Goal: Task Accomplishment & Management: Complete application form

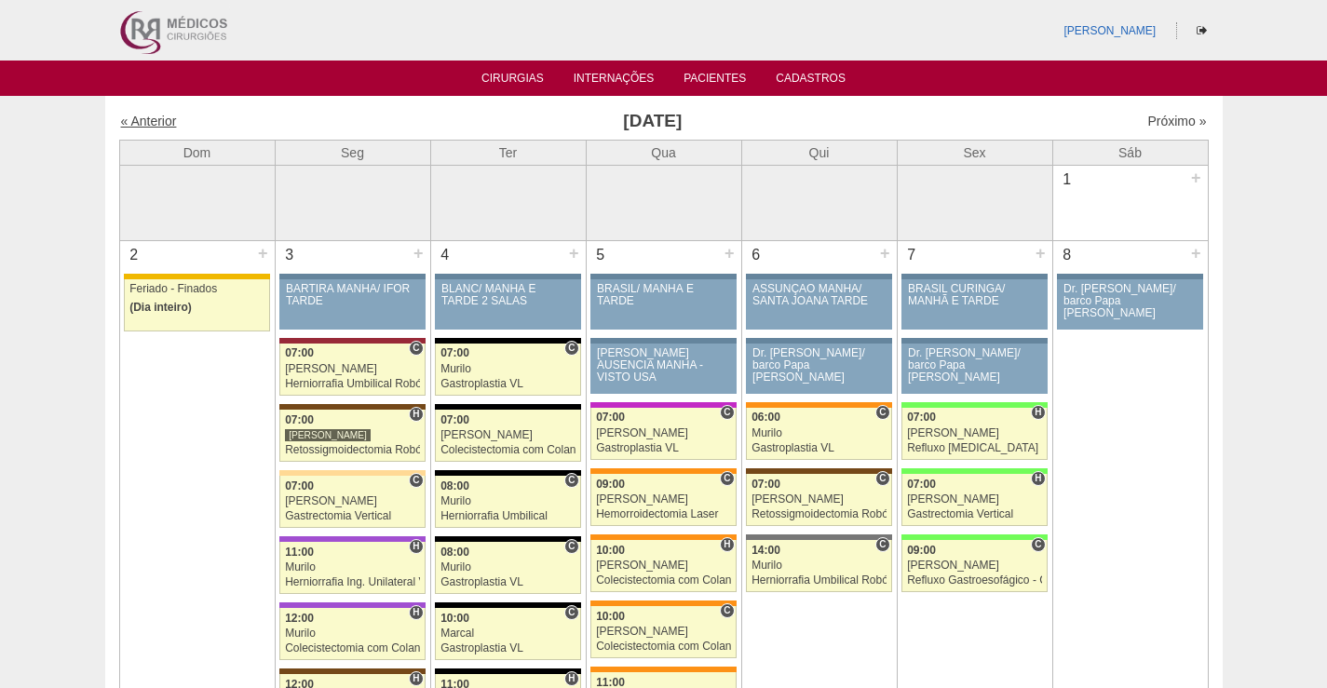
click at [140, 123] on link "« Anterior" at bounding box center [149, 121] width 56 height 15
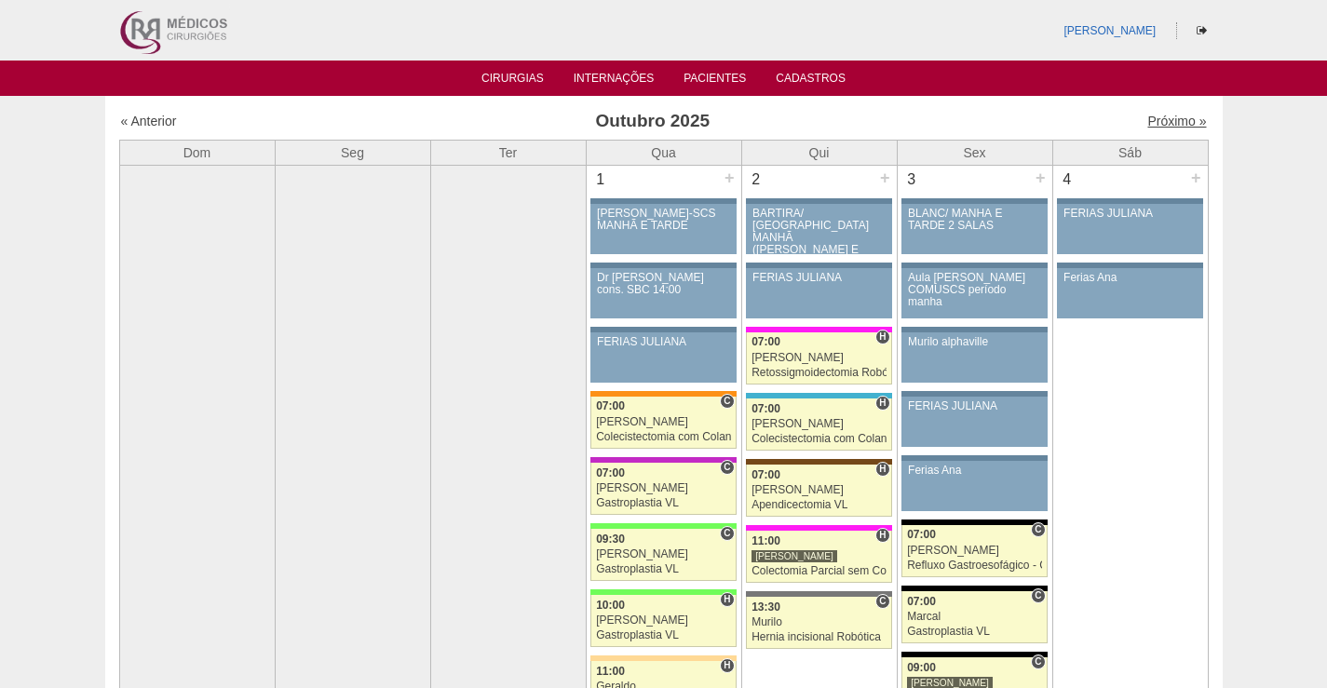
click at [1178, 122] on link "Próximo »" at bounding box center [1176, 121] width 59 height 15
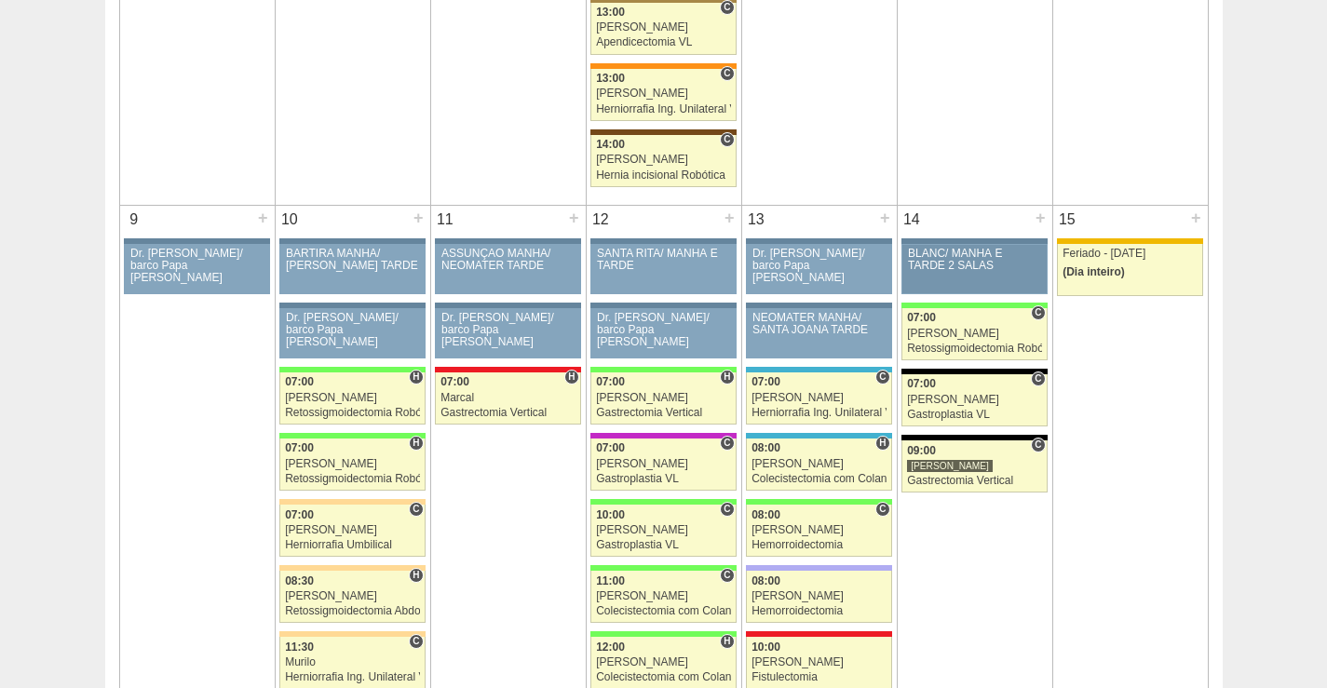
scroll to position [838, 0]
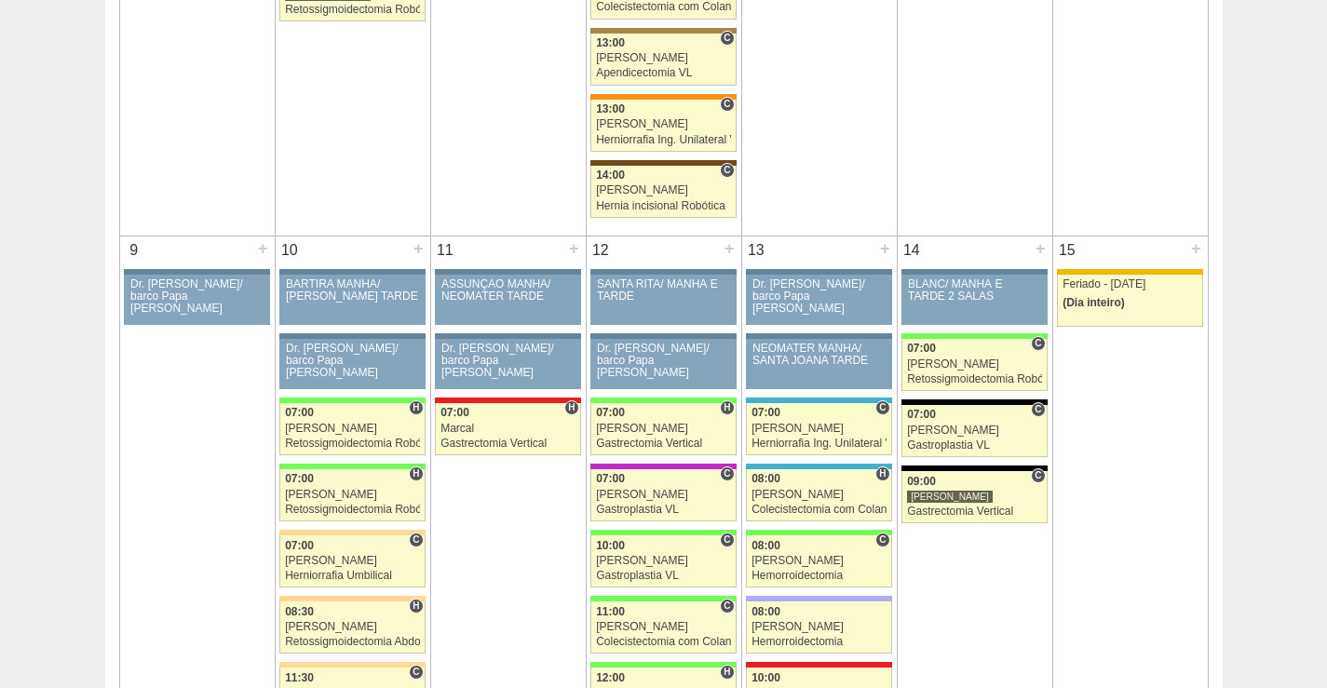
click at [1107, 500] on td "15 + 83553 Cirurgias RR Feriado - Proclamação da República (Dia inteiro) Pacien…" at bounding box center [1130, 553] width 156 height 635
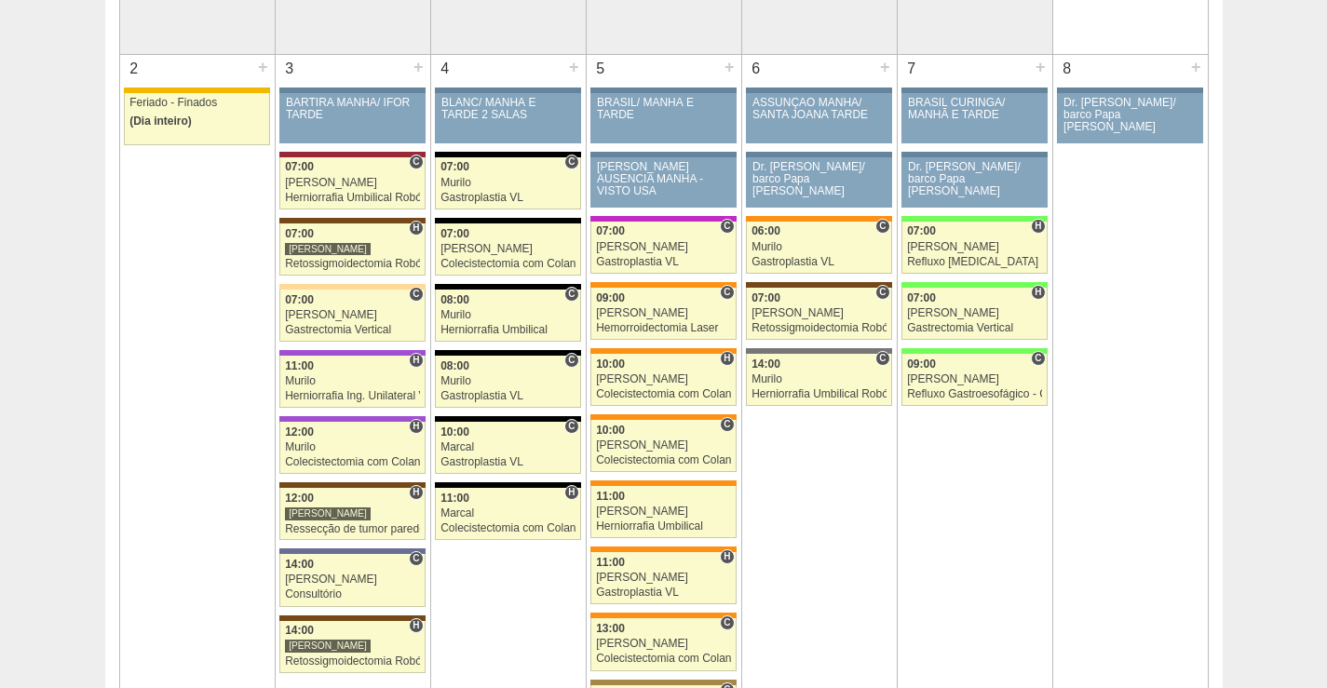
scroll to position [0, 0]
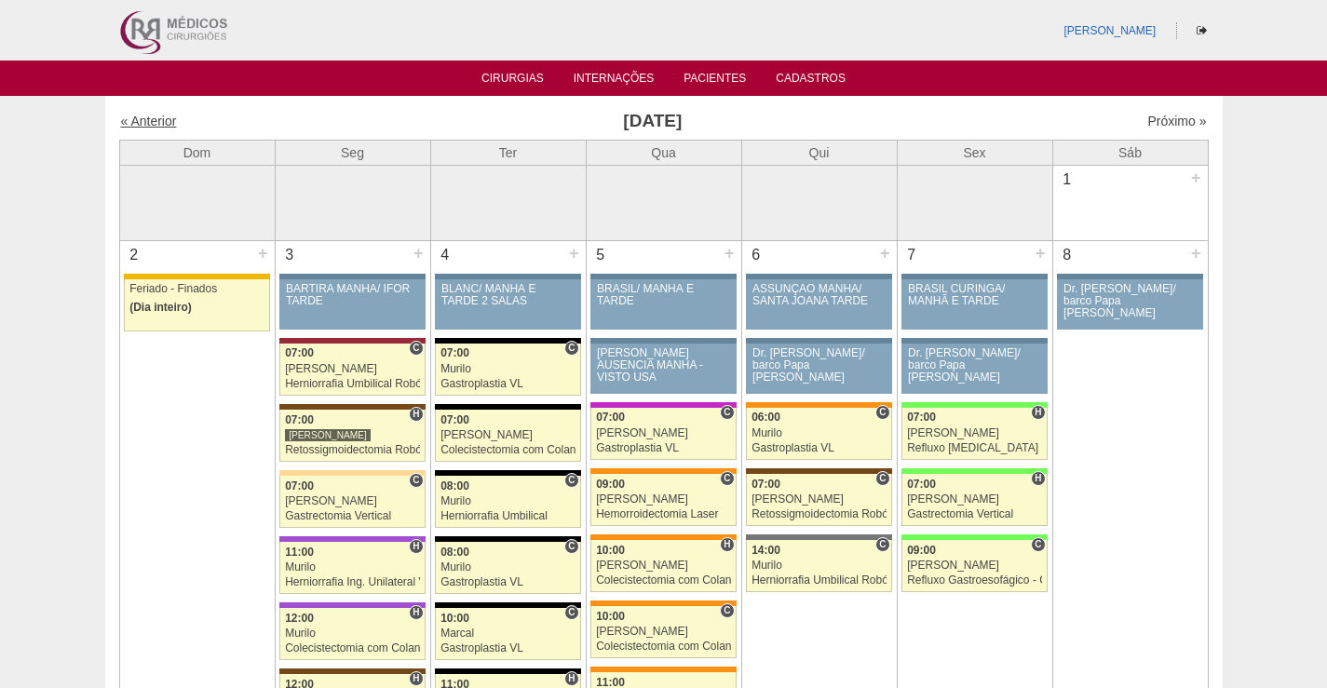
click at [167, 127] on link "« Anterior" at bounding box center [149, 121] width 56 height 15
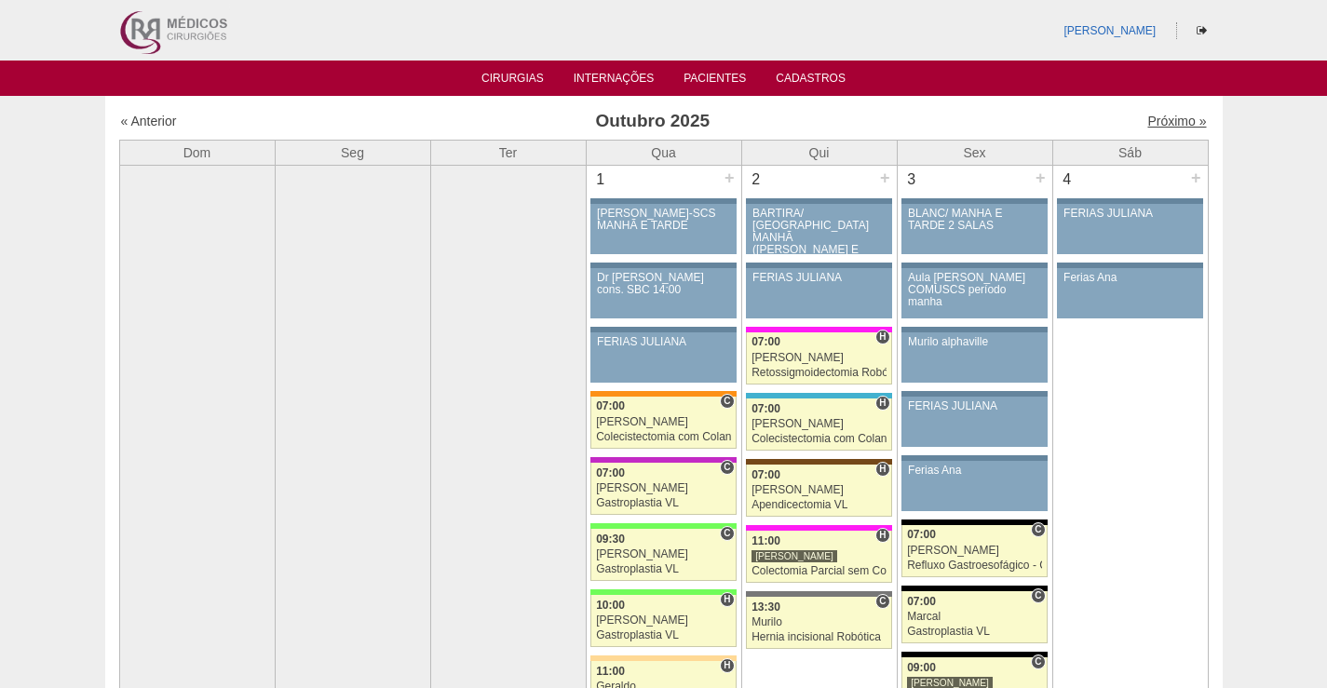
click at [1148, 122] on link "Próximo »" at bounding box center [1176, 121] width 59 height 15
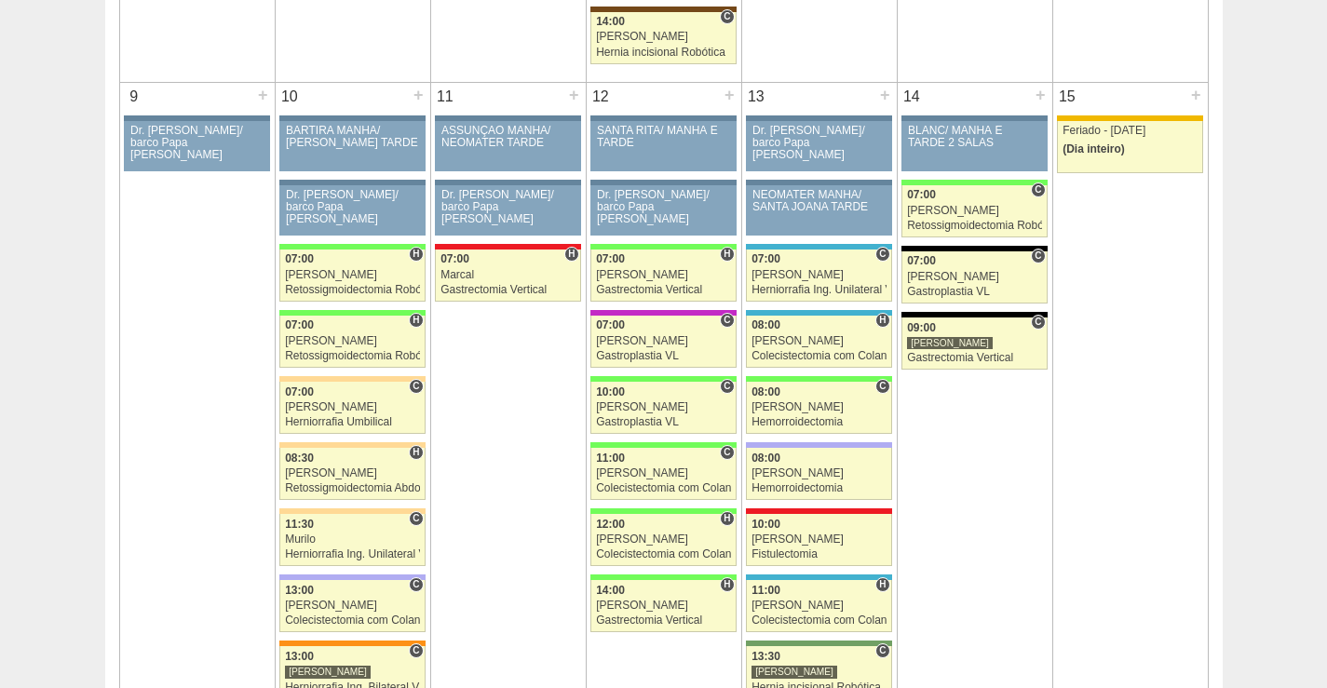
scroll to position [1024, 0]
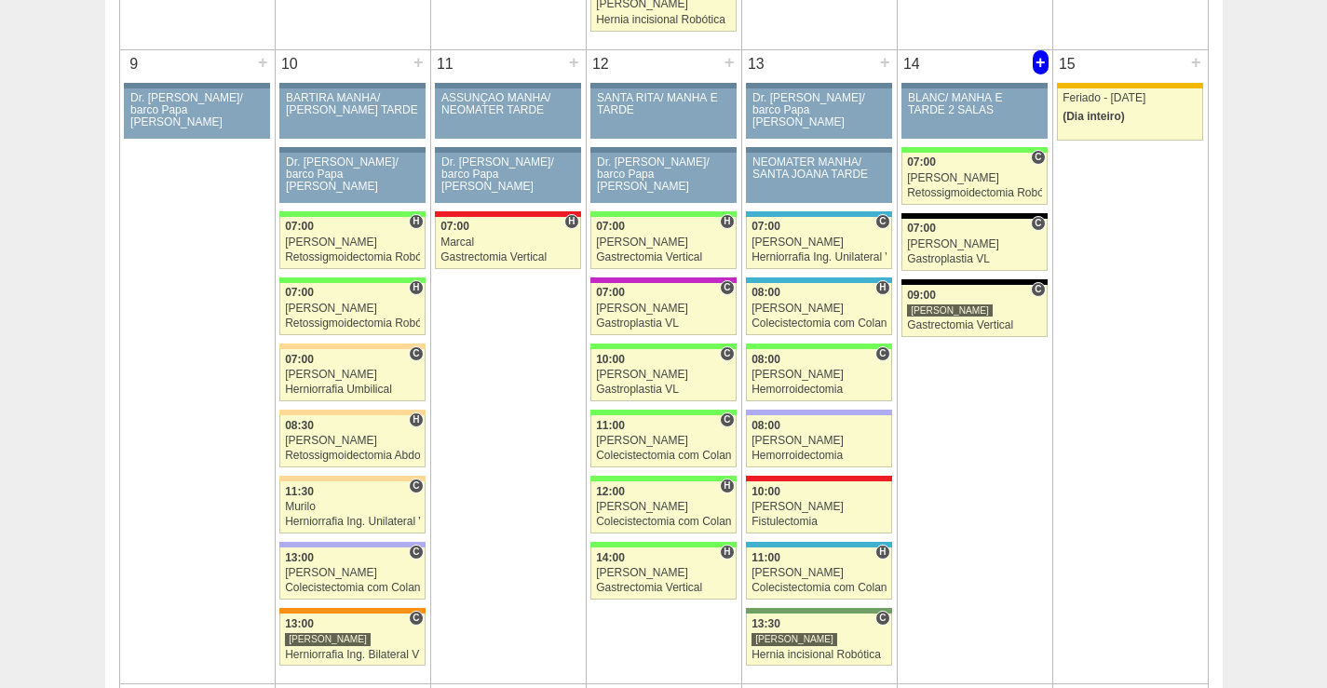
click at [1041, 65] on div "+" at bounding box center [1041, 62] width 16 height 24
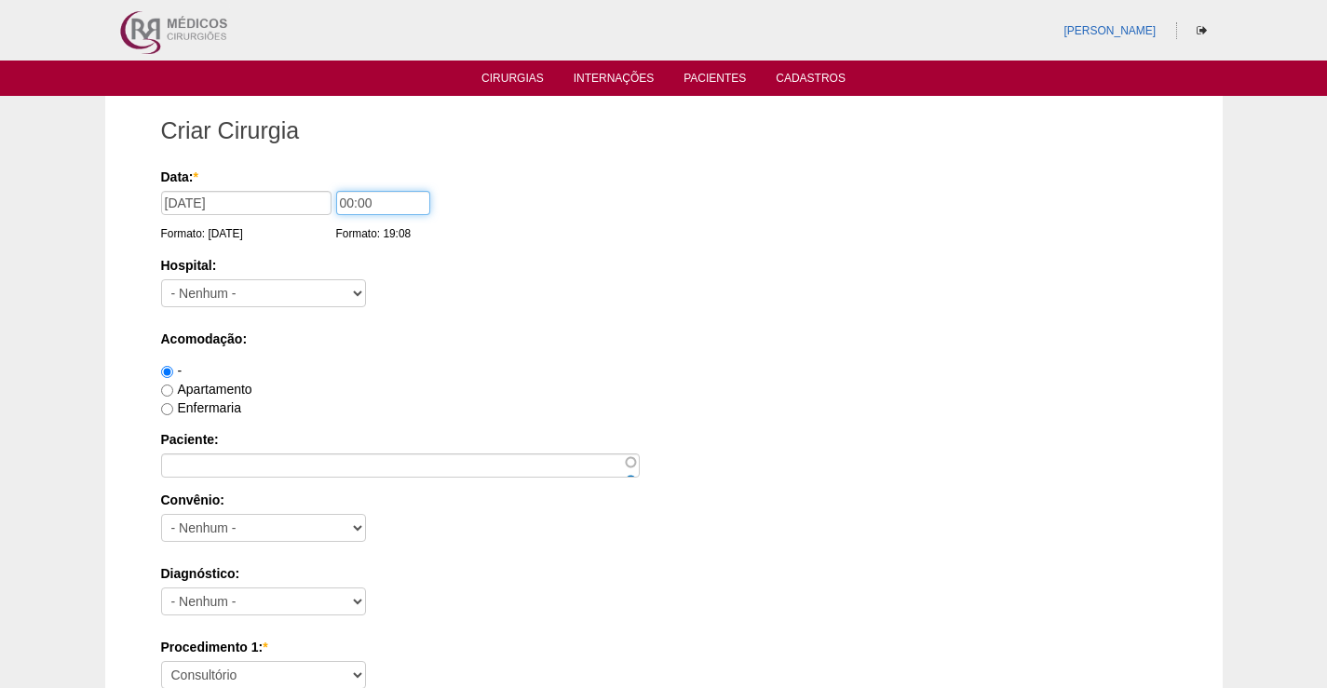
drag, startPoint x: 348, startPoint y: 201, endPoint x: 292, endPoint y: 207, distance: 56.2
click at [292, 186] on div "Data: * [DATE] Formato: [DATE] 00:00 Formato: 19:08" at bounding box center [660, 177] width 999 height 19
type input "09:00"
click at [413, 264] on label "Hospital:" at bounding box center [664, 265] width 1006 height 19
click at [366, 279] on select "- [GEOGRAPHIC_DATA] - [DATE] [PERSON_NAME] Alvorada América Assunção Bartira Be…" at bounding box center [263, 293] width 205 height 28
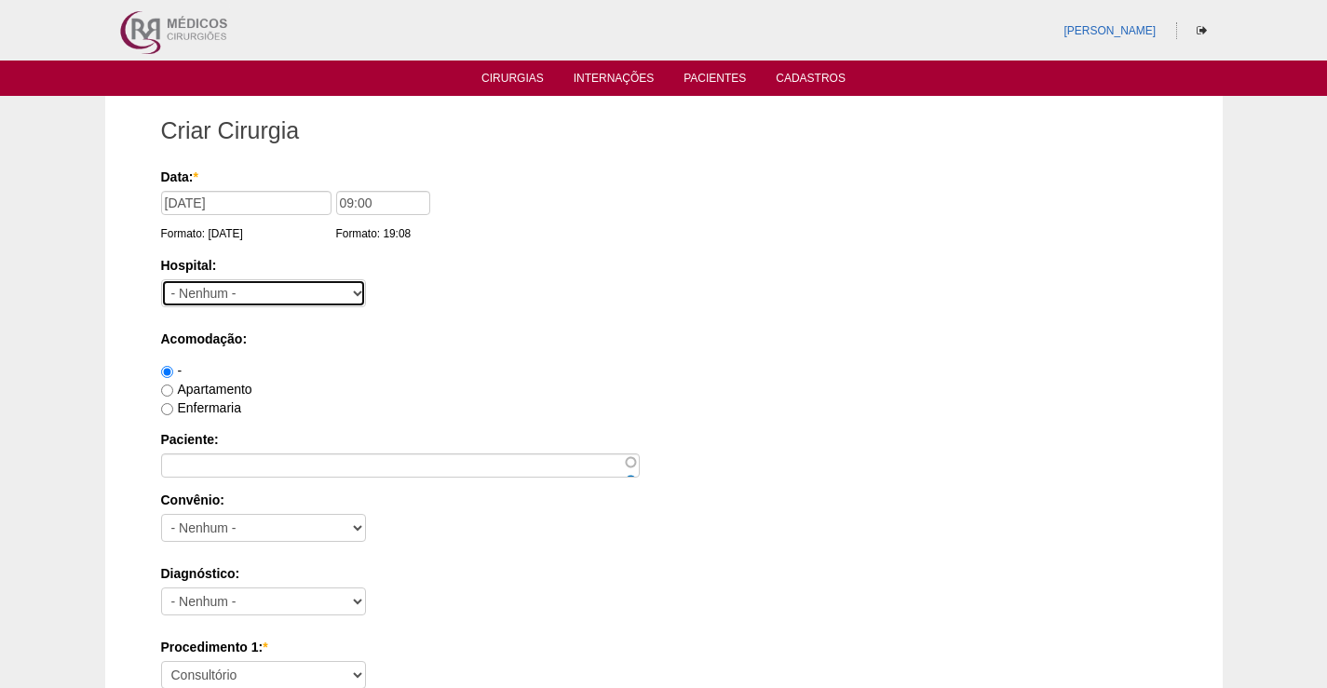
click at [329, 291] on select "- Nenhum - 9 de Julho Albert Einstein Alvorada América Assunção Bartira Benefic…" at bounding box center [263, 293] width 205 height 28
click at [454, 315] on div "Hospital: - Nenhum - 9 de Julho Albert Einstein Alvorada América Assunção Barti…" at bounding box center [664, 286] width 1006 height 61
click at [292, 292] on select "- Nenhum - 9 de Julho Albert Einstein Alvorada América Assunção Bartira Benefic…" at bounding box center [263, 293] width 205 height 28
select select "67"
click at [161, 279] on select "- Nenhum - 9 de Julho Albert Einstein Alvorada América Assunção Bartira Benefic…" at bounding box center [263, 293] width 205 height 28
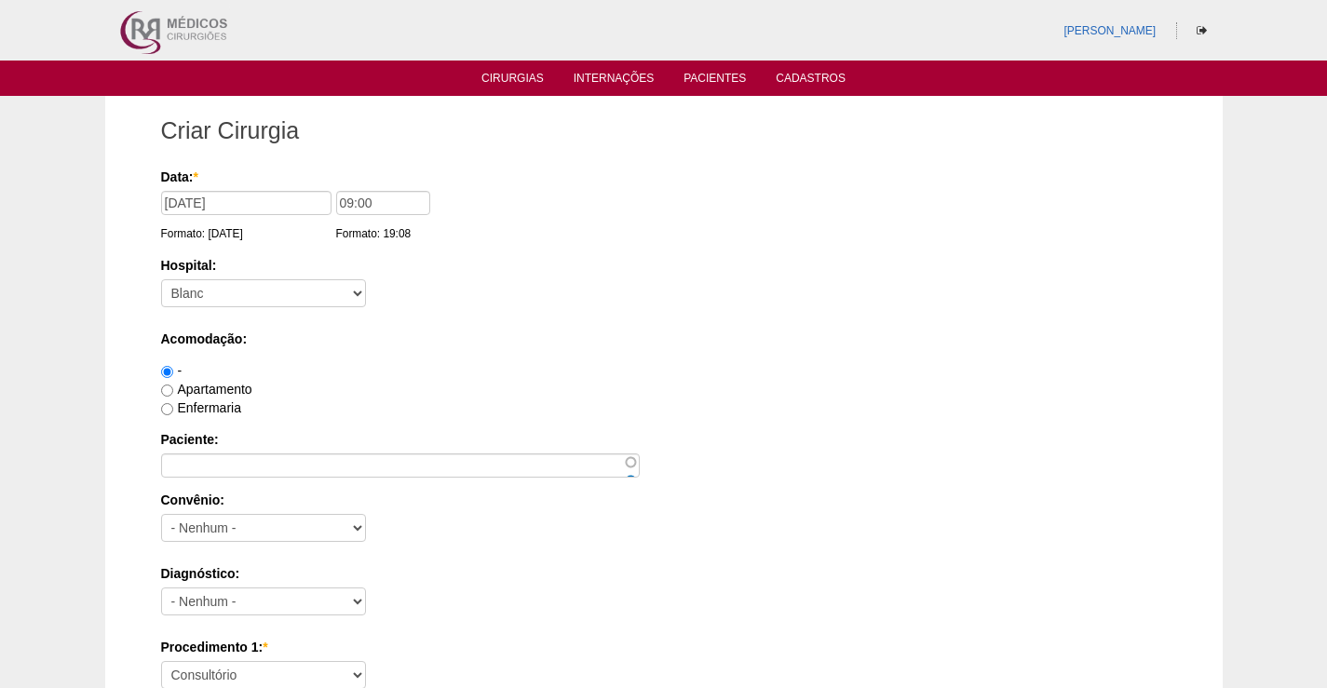
click at [670, 219] on div "Data: * 14/11/2025 Formato: 15/10/2025 09:00 Formato: 19:08" at bounding box center [660, 205] width 999 height 75
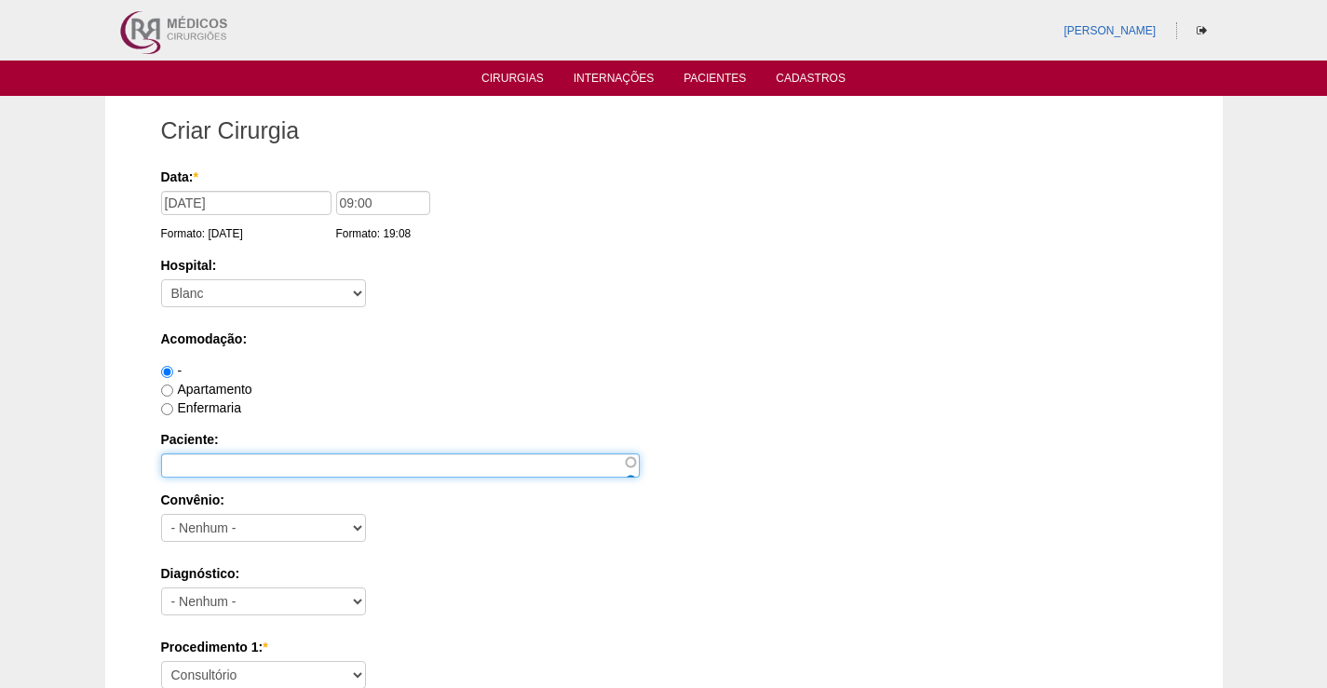
click at [268, 468] on input "Paciente:" at bounding box center [400, 465] width 479 height 24
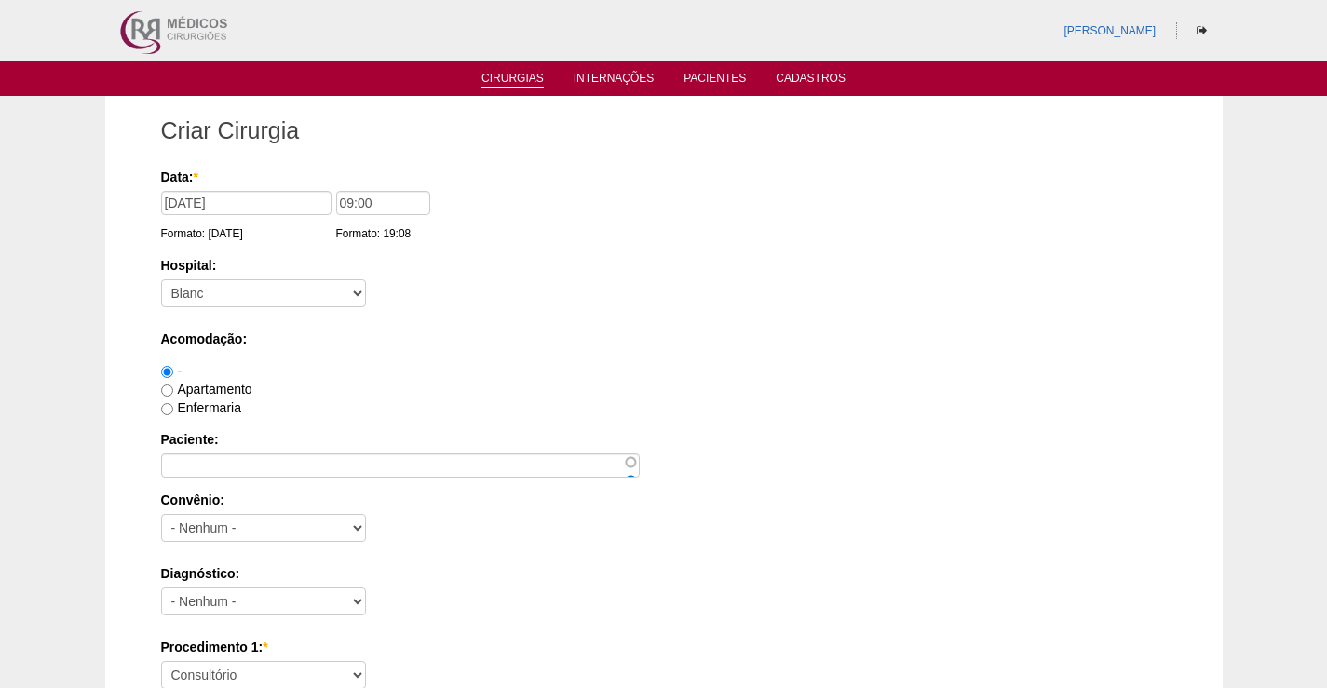
click at [535, 80] on link "Cirurgias" at bounding box center [512, 80] width 62 height 16
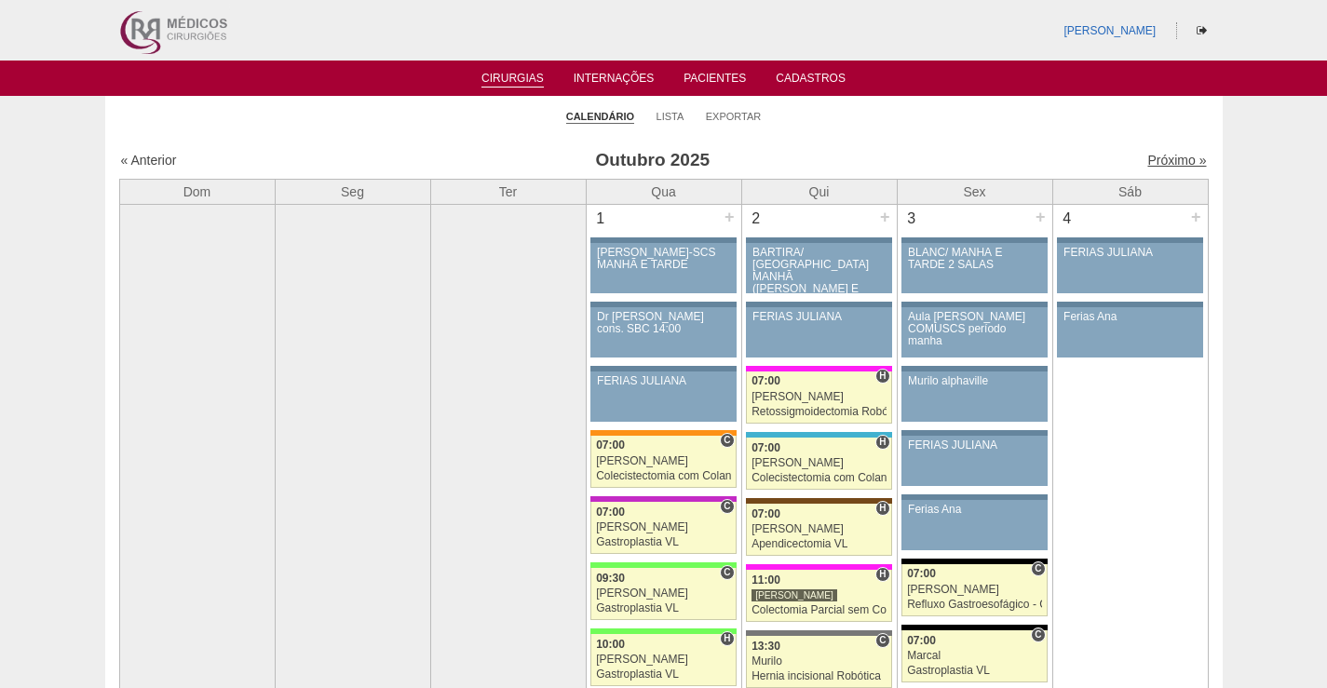
click at [1153, 164] on link "Próximo »" at bounding box center [1176, 160] width 59 height 15
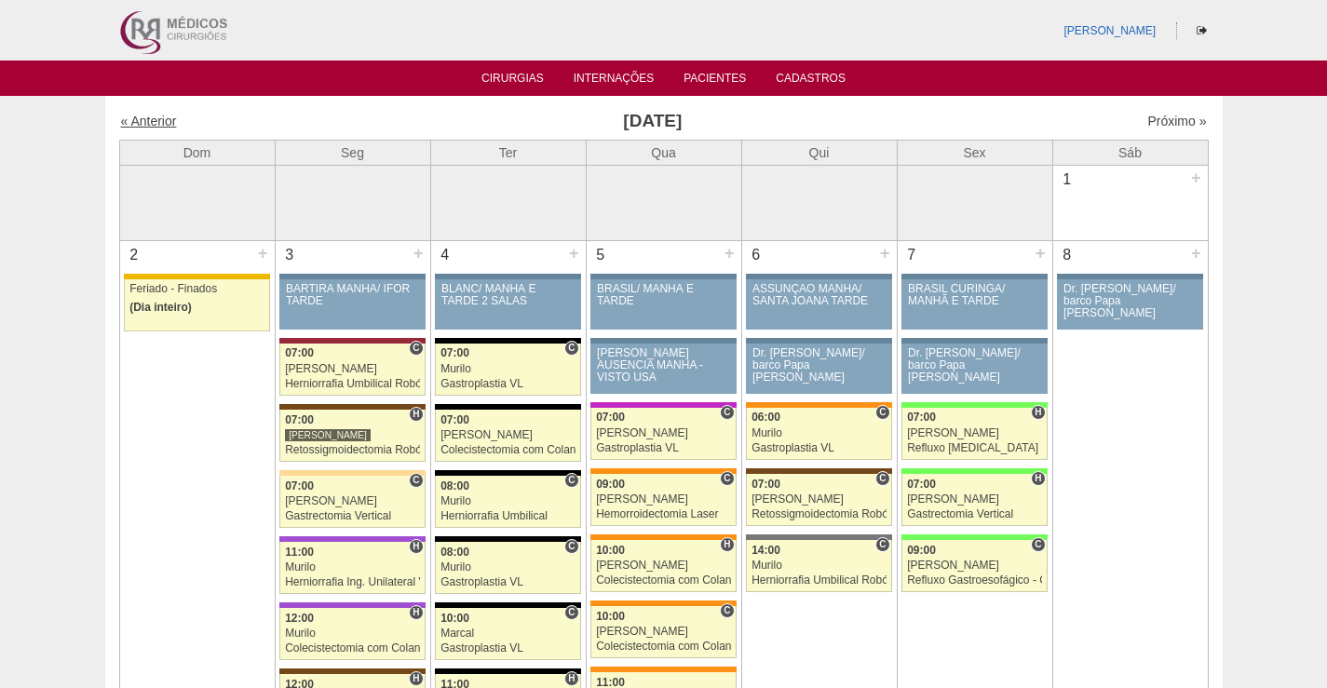
click at [153, 123] on link "« Anterior" at bounding box center [149, 121] width 56 height 15
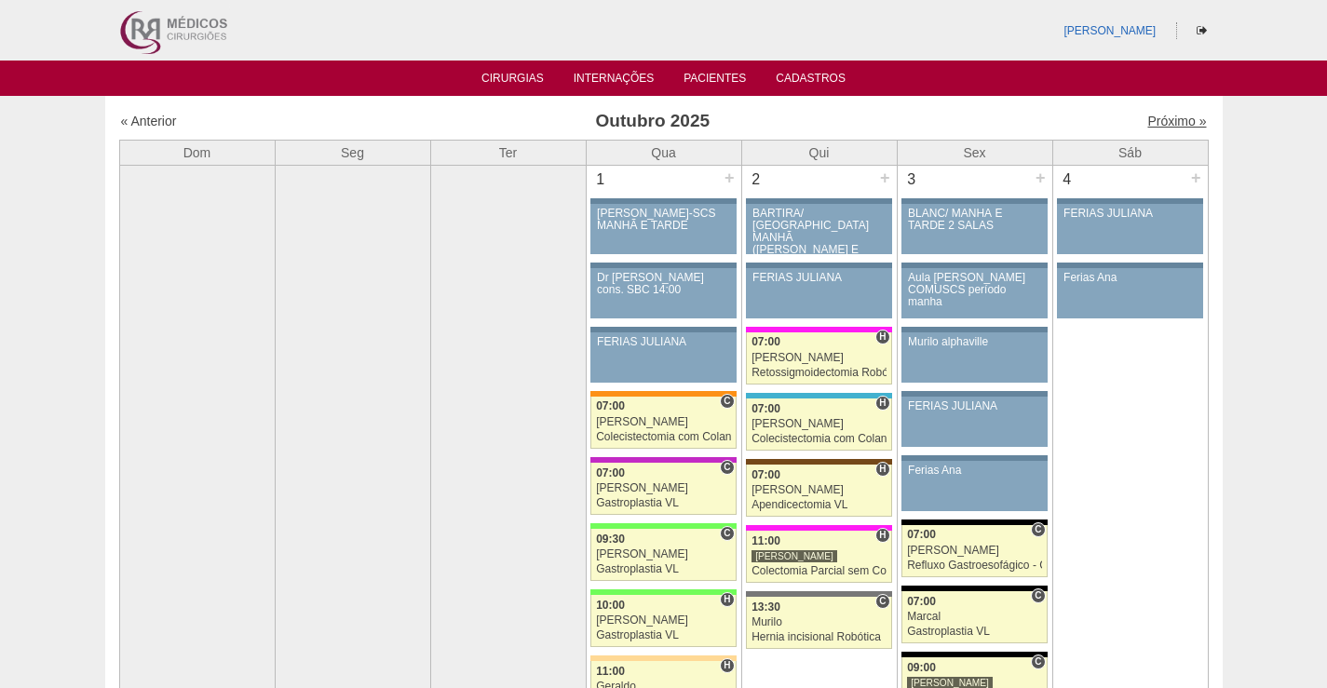
click at [1147, 121] on link "Próximo »" at bounding box center [1176, 121] width 59 height 15
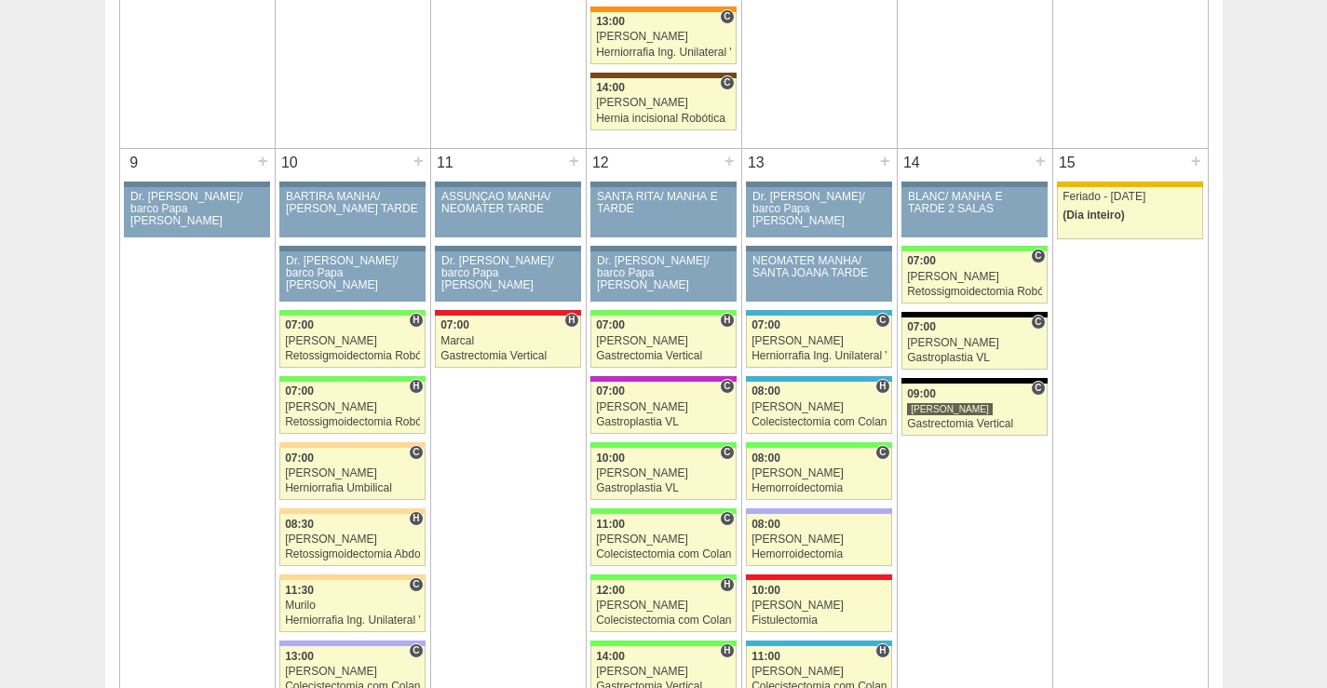
scroll to position [1024, 0]
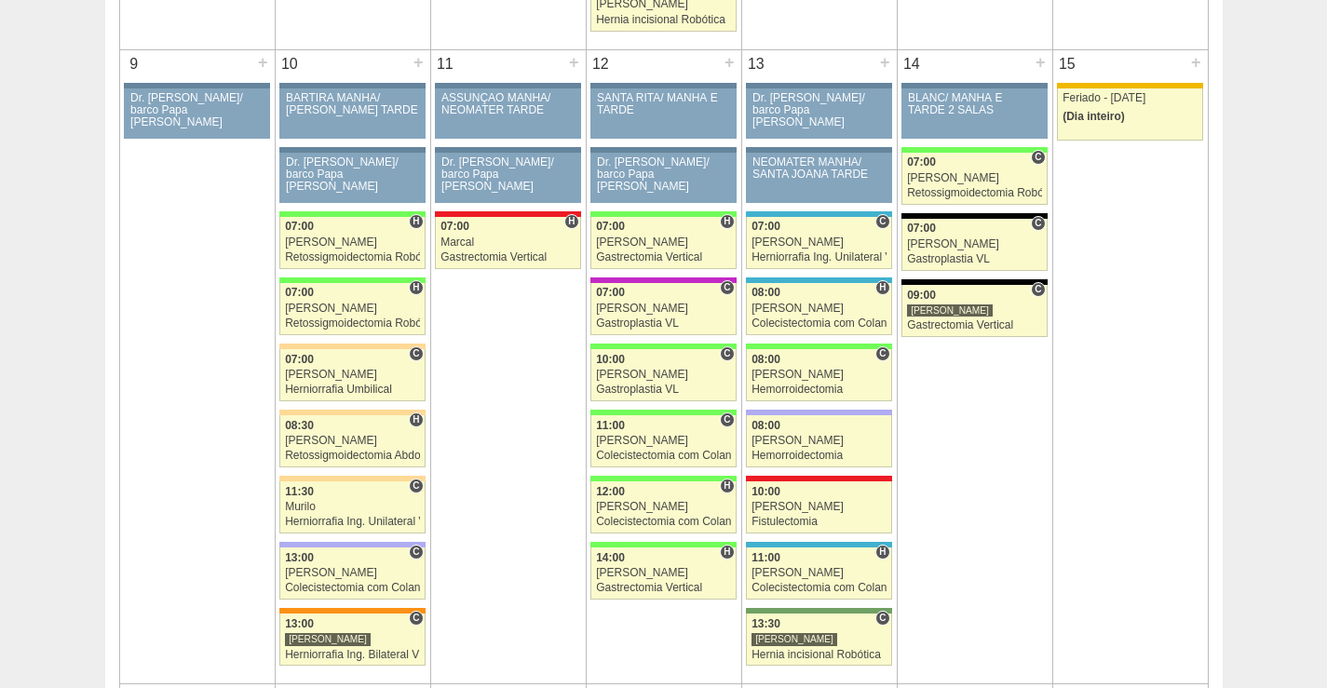
click at [1049, 59] on div "14 +" at bounding box center [975, 65] width 155 height 30
click at [1045, 63] on div "+" at bounding box center [1041, 62] width 16 height 24
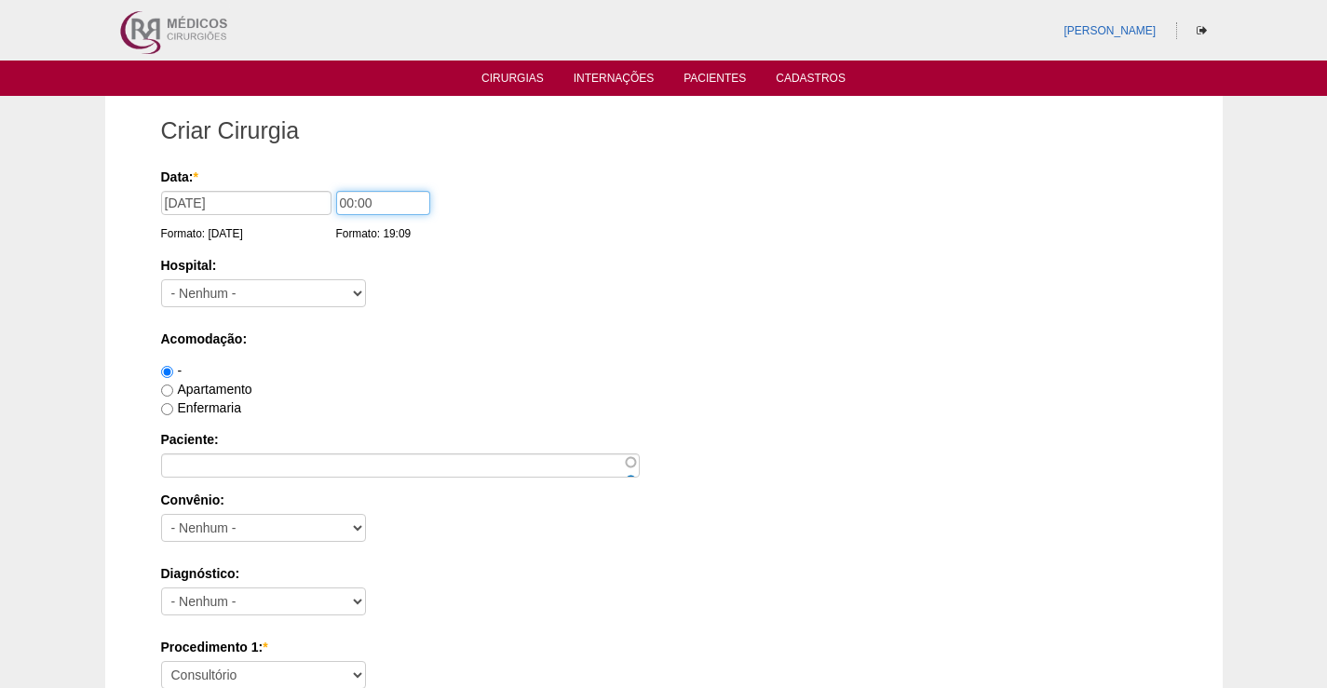
drag, startPoint x: 349, startPoint y: 200, endPoint x: 328, endPoint y: 202, distance: 21.5
click at [328, 186] on div "Data: * [DATE] Formato: [DATE] 00:00 Formato: 19:09" at bounding box center [660, 177] width 999 height 19
type input "07:00"
click at [218, 288] on select "- Nenhum - 9 de Julho Albert Einstein Alvorada América Assunção Bartira Benefic…" at bounding box center [263, 293] width 205 height 28
select select "67"
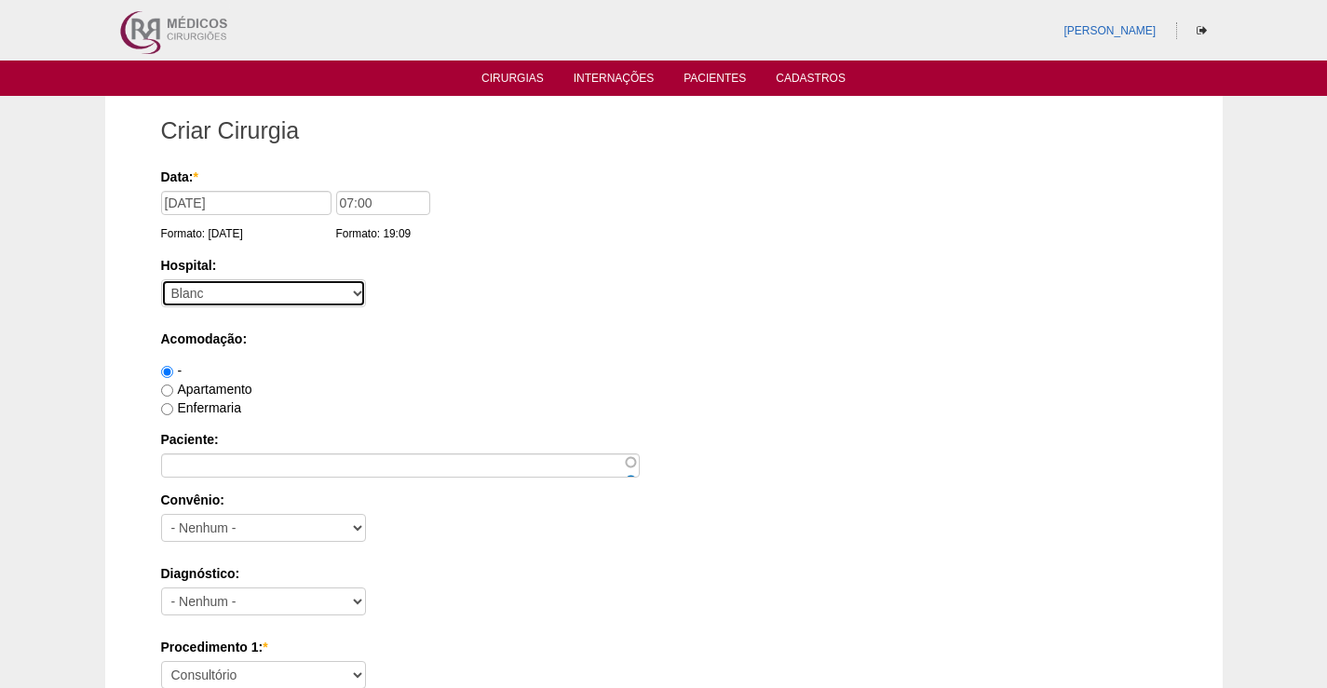
click at [161, 279] on select "- Nenhum - 9 de Julho Albert Einstein Alvorada América Assunção Bartira Benefic…" at bounding box center [263, 293] width 205 height 28
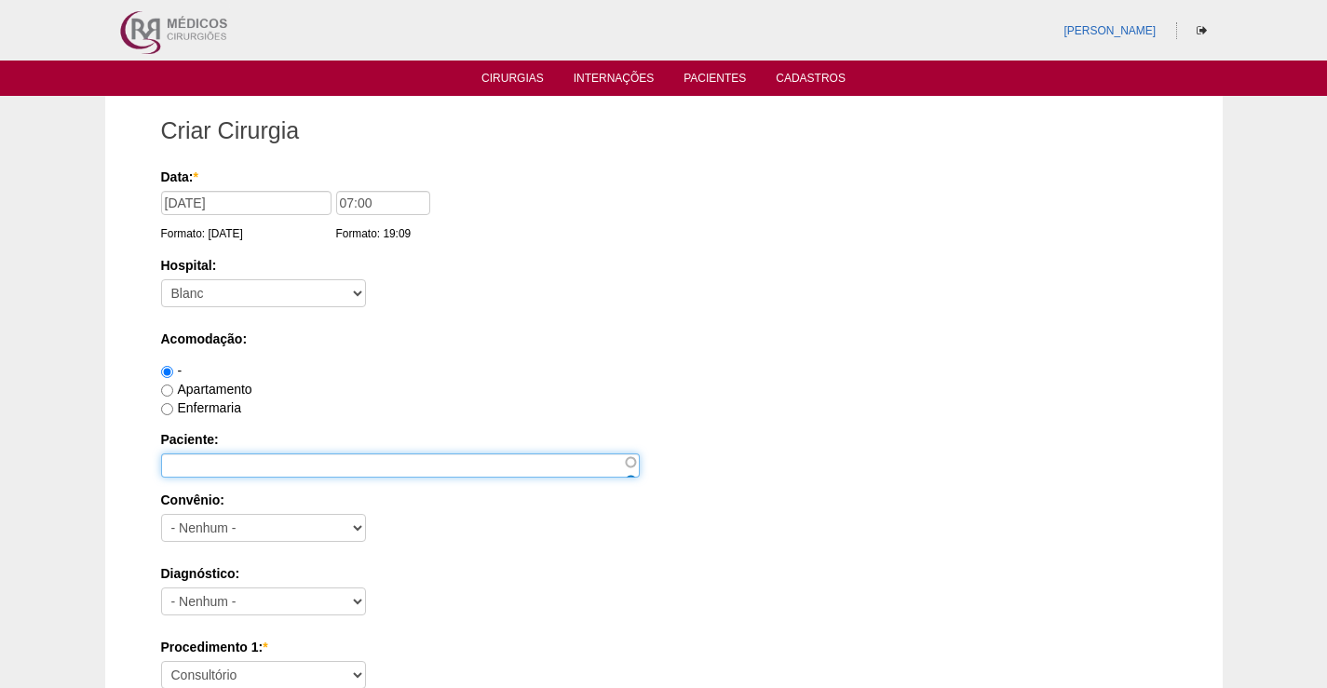
click at [398, 464] on input "Paciente:" at bounding box center [400, 465] width 479 height 24
paste input "[PERSON_NAME]"
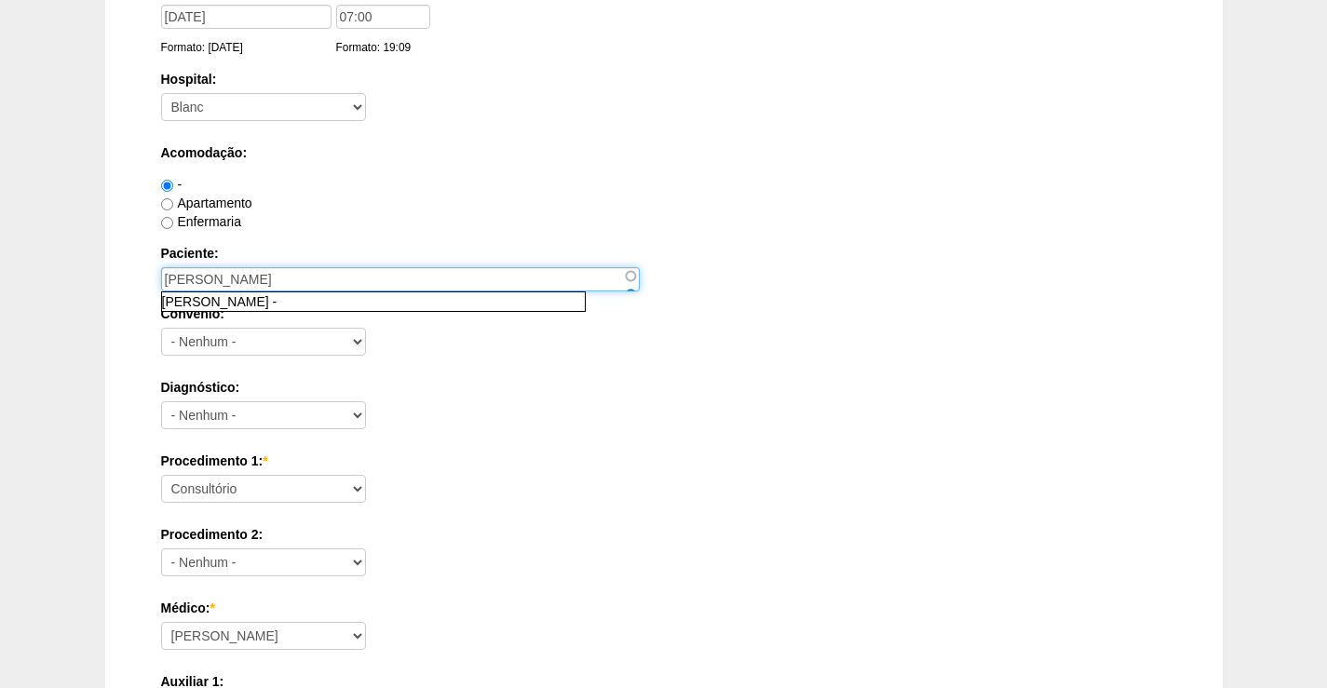
scroll to position [279, 0]
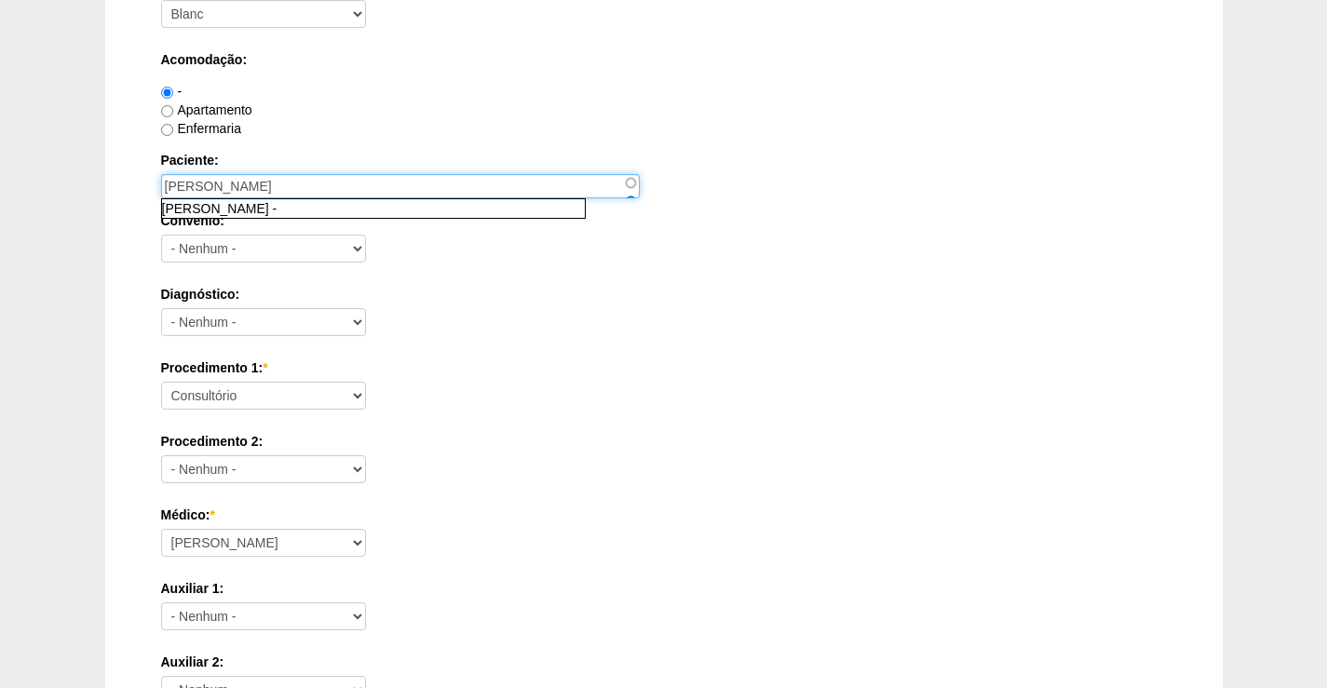
type input "ANDRE LUIZ VASCONCELOS GALHARDO [nid:88706]"
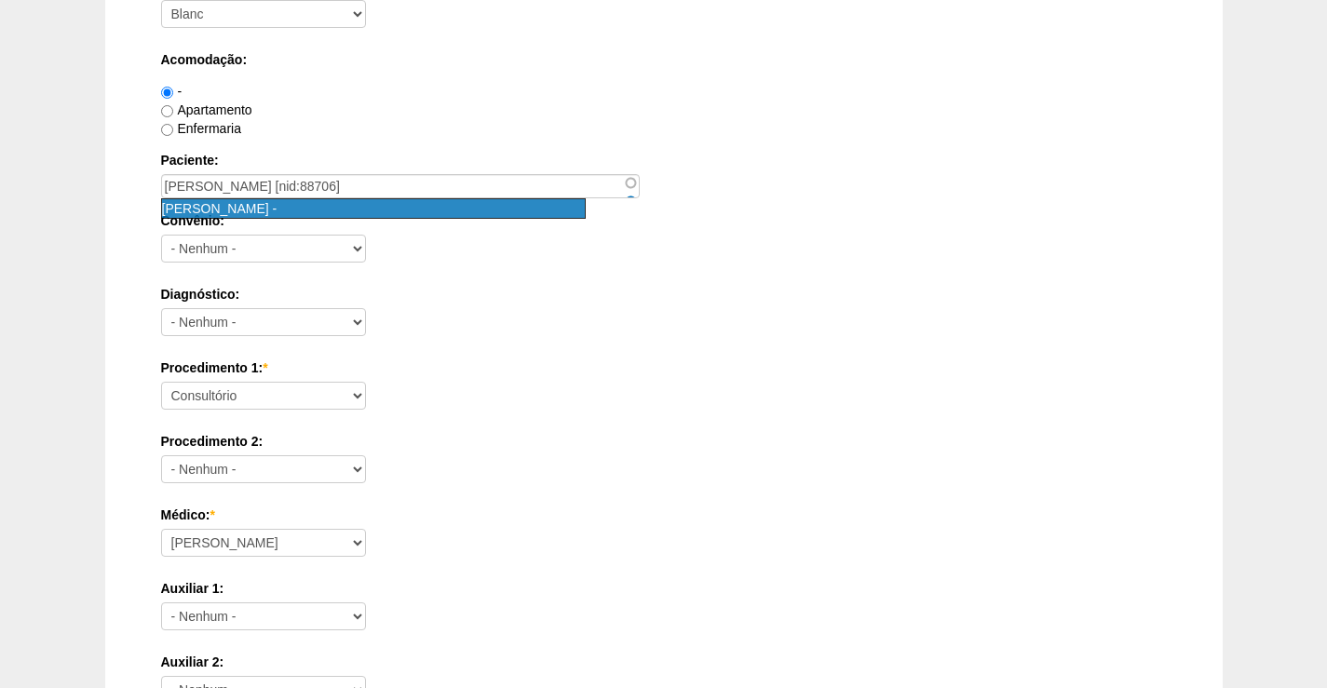
click at [269, 207] on span "[PERSON_NAME]" at bounding box center [215, 208] width 107 height 15
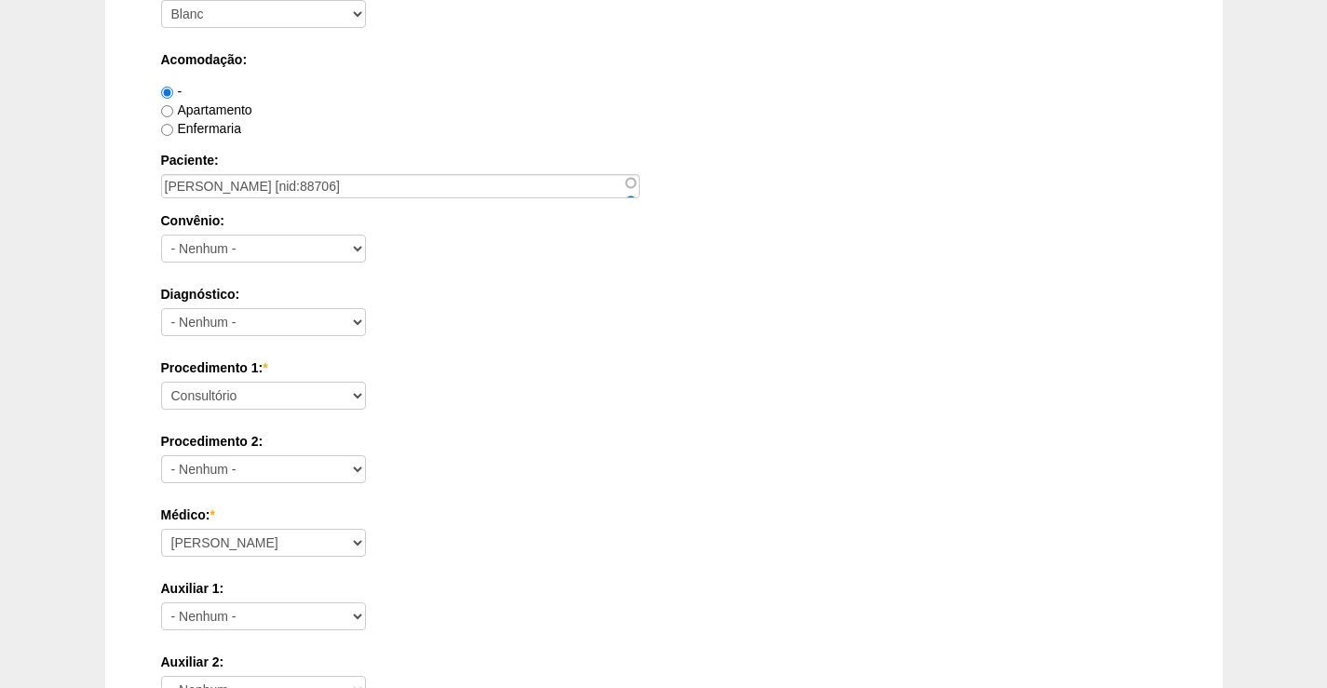
click at [268, 252] on select "- Nenhum - Abet Afresp Allianz Amil Blue Life Caasp Cabesp Caixa de Pensões Car…" at bounding box center [263, 249] width 205 height 28
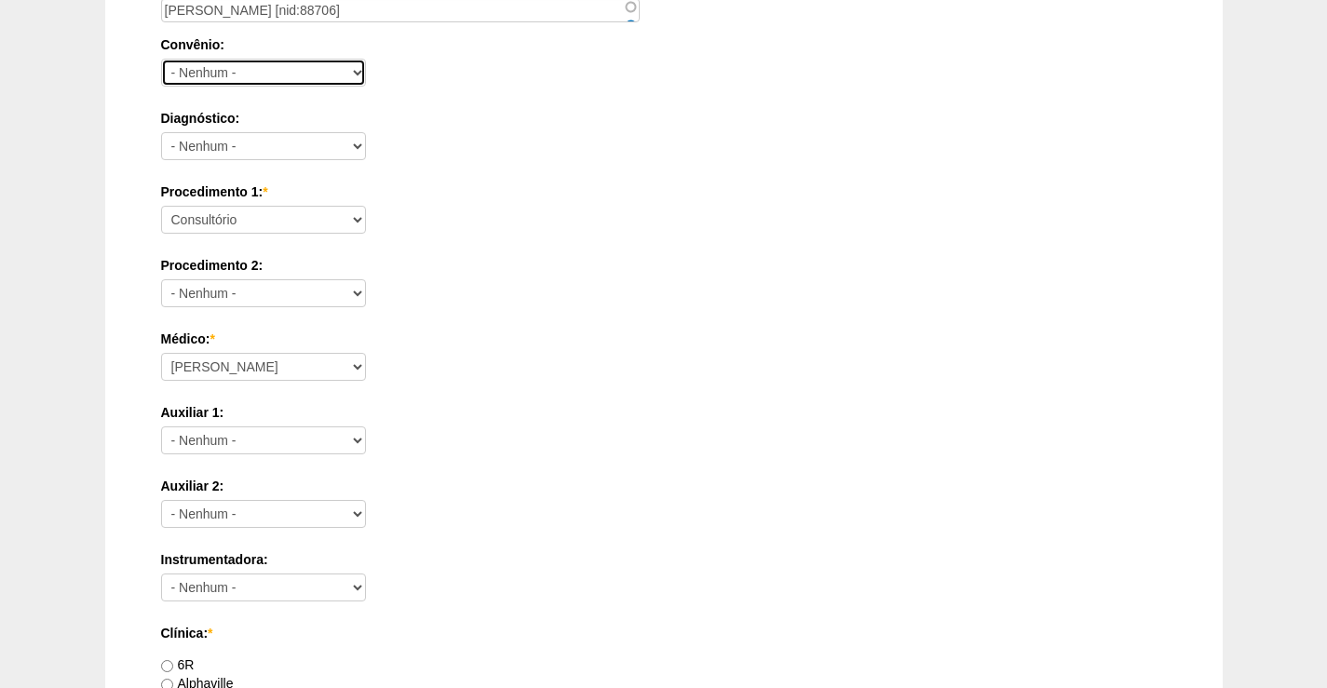
scroll to position [466, 0]
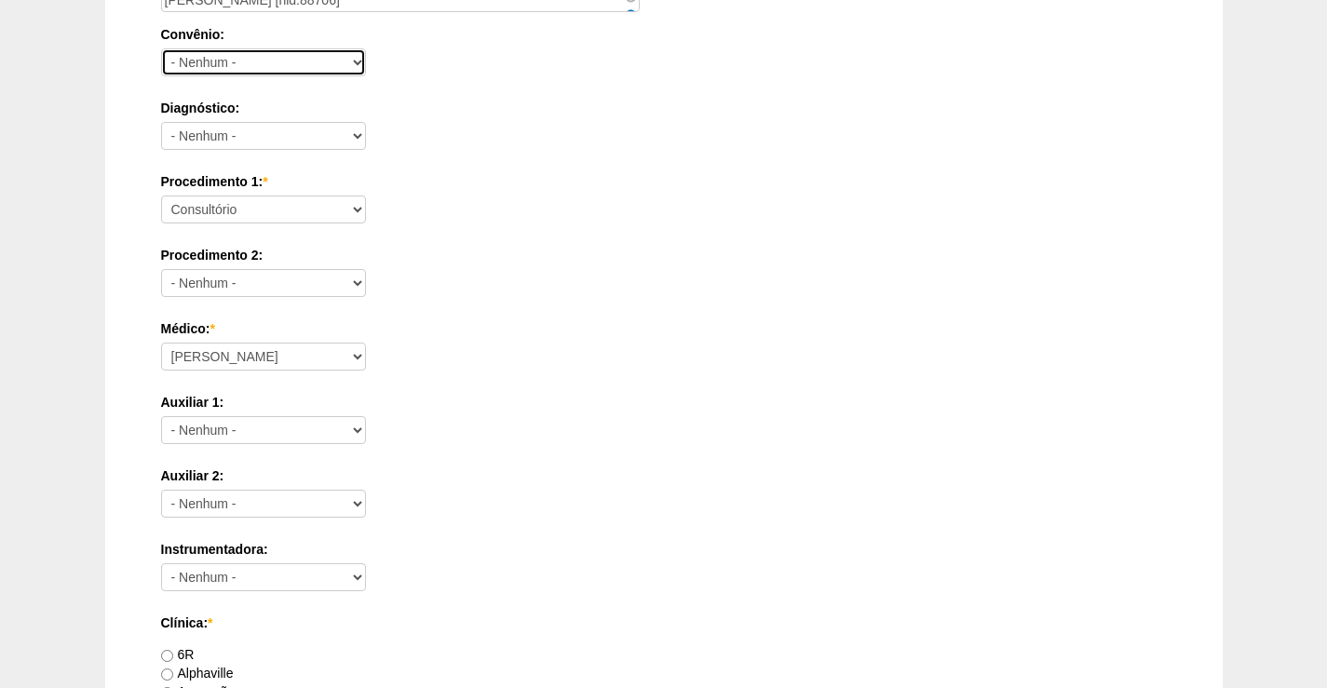
click at [291, 52] on select "- Nenhum - Abet Afresp Allianz Amil Blue Life Caasp Cabesp Caixa de Pensões Car…" at bounding box center [263, 62] width 205 height 28
select select "8907"
click at [161, 48] on select "- Nenhum - Abet Afresp Allianz Amil Blue Life Caasp Cabesp Caixa de Pensões Car…" at bounding box center [263, 62] width 205 height 28
click at [431, 213] on div "Procedimento 1: * Consultório Abscesso Hepático - Drenagem Abscesso perianal Am…" at bounding box center [664, 202] width 1006 height 61
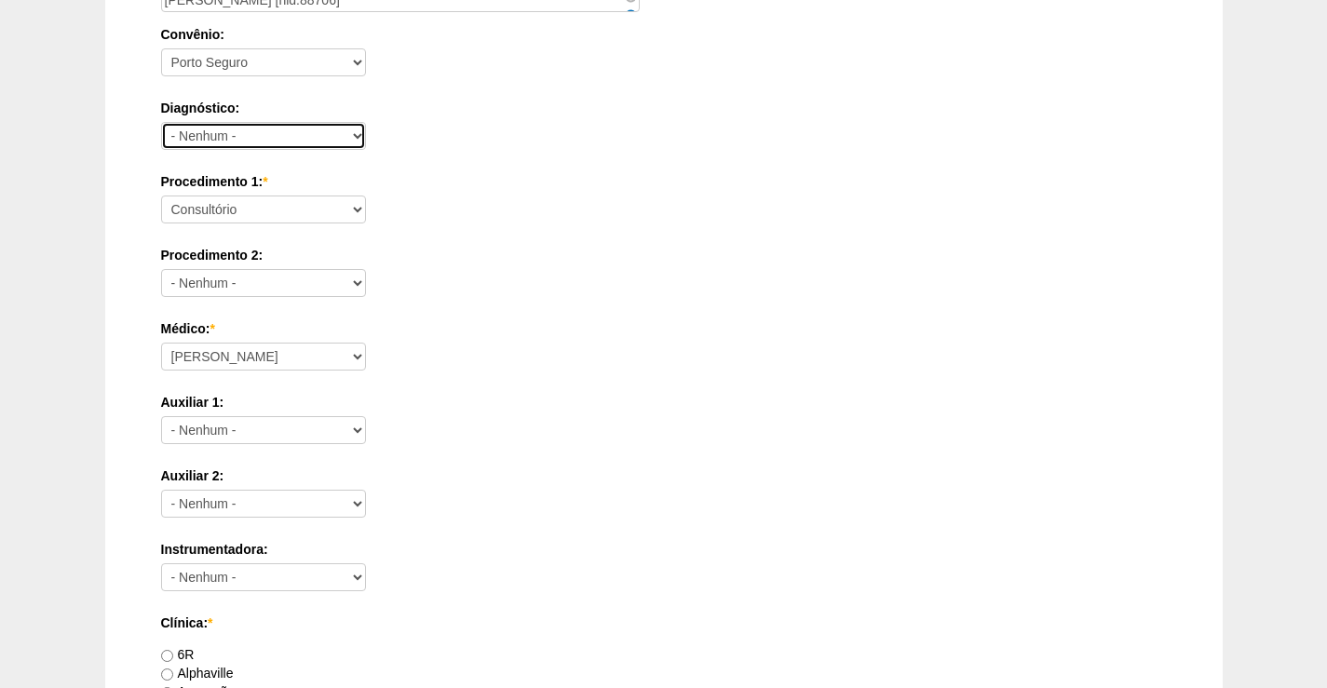
click at [281, 132] on select "- Nenhum - Abdome Agudo Abscesso Hepático Abscesso Perianal Abscesso Peritoneal…" at bounding box center [263, 136] width 205 height 28
select select "3704"
click at [161, 122] on select "- Nenhum - Abdome Agudo Abscesso Hepático Abscesso Perianal Abscesso Peritoneal…" at bounding box center [263, 136] width 205 height 28
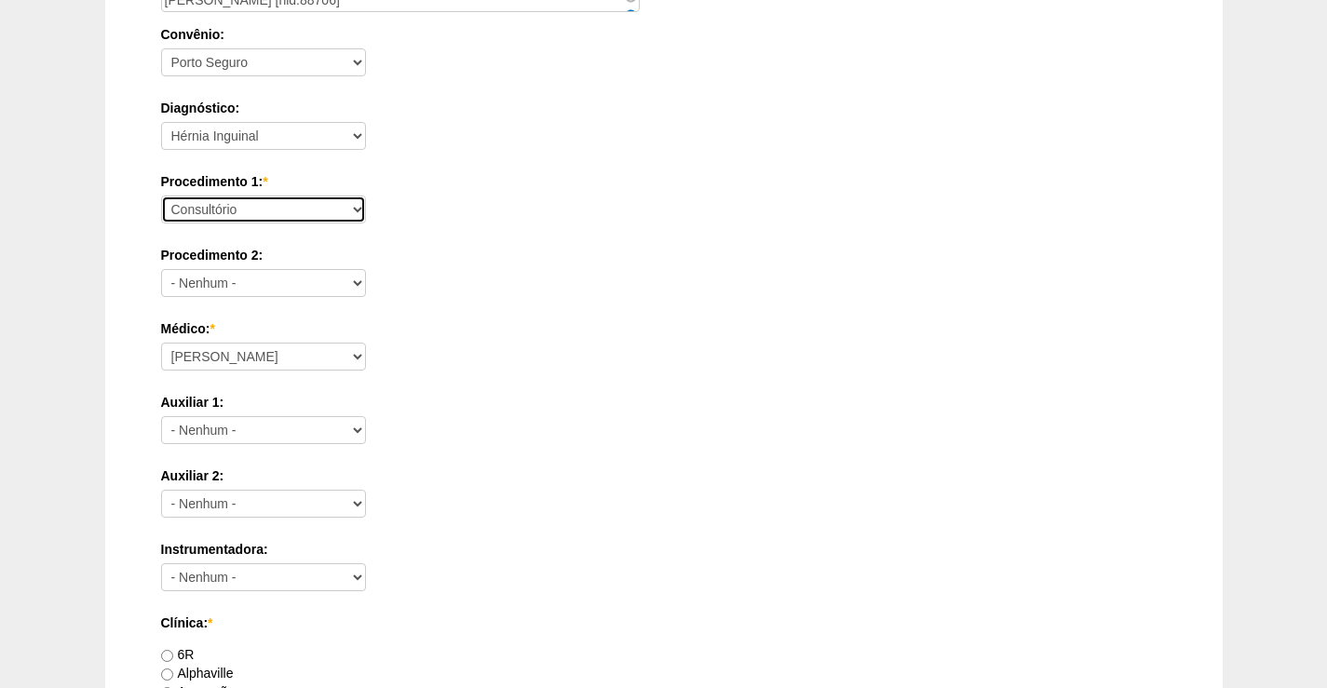
click at [301, 206] on select "Consultório Abscesso Hepático - Drenagem Abscesso perianal Amputação Abdômino P…" at bounding box center [263, 210] width 205 height 28
select select "4910"
click at [161, 196] on select "Consultório Abscesso Hepático - Drenagem Abscesso perianal Amputação Abdômino P…" at bounding box center [263, 210] width 205 height 28
click at [685, 393] on label "Auxiliar 1:" at bounding box center [664, 402] width 1006 height 19
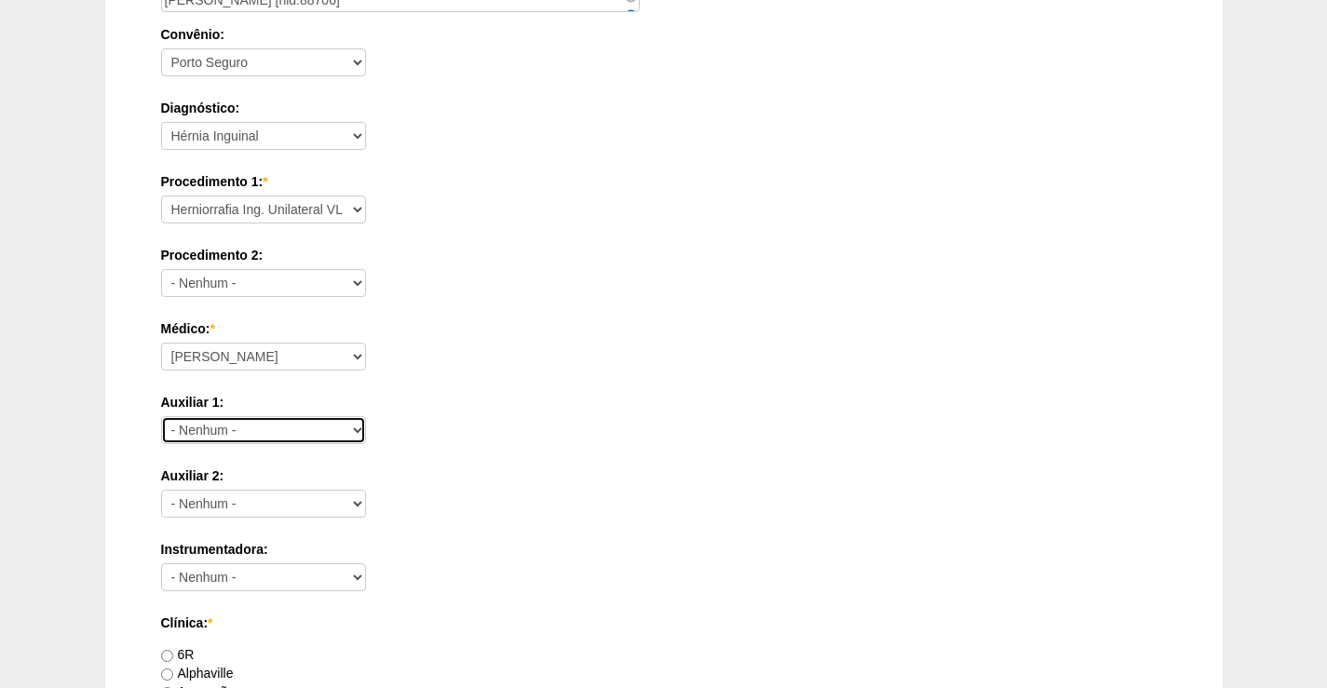
click at [366, 416] on select "- Nenhum - Ana Paula Bruno Felipe Rossi Geraldo Igor Benevides Isabella Juliana…" at bounding box center [263, 430] width 205 height 28
click at [428, 444] on div "Auxiliar 1: - Nenhum - Ana Paula Bruno Felipe Rossi Geraldo Igor Benevides Isab…" at bounding box center [664, 423] width 1006 height 61
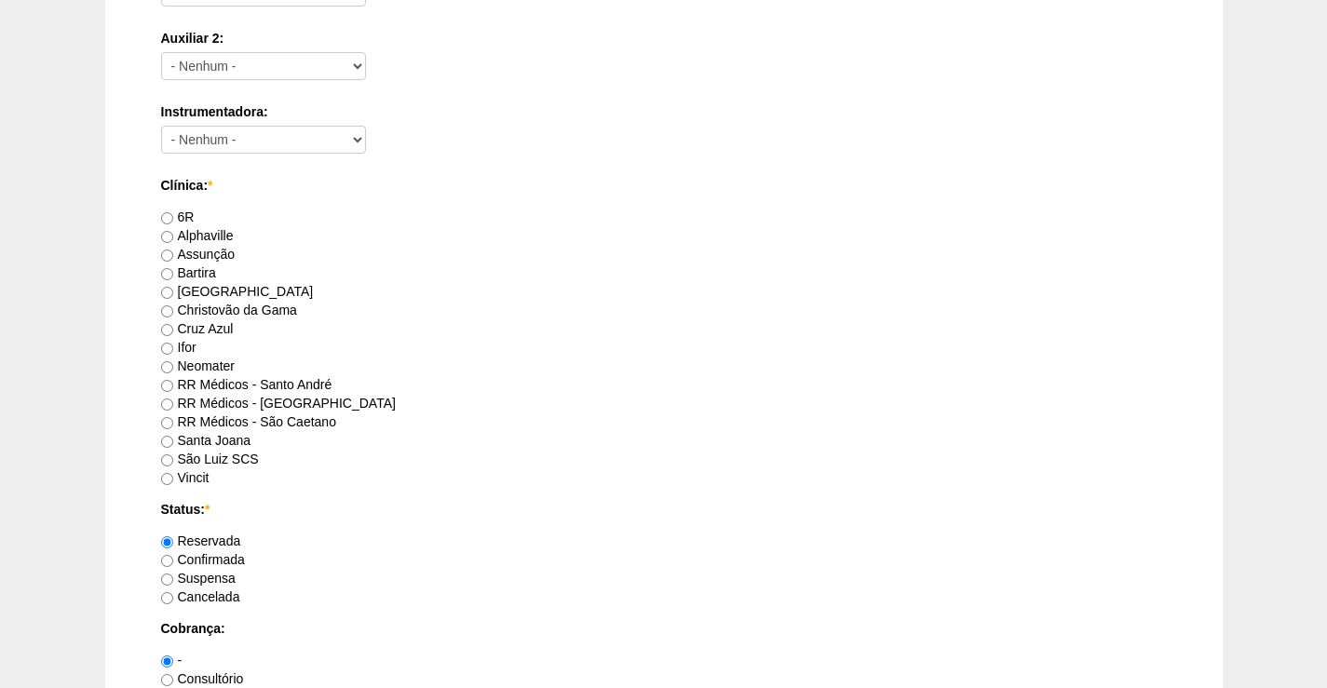
scroll to position [931, 0]
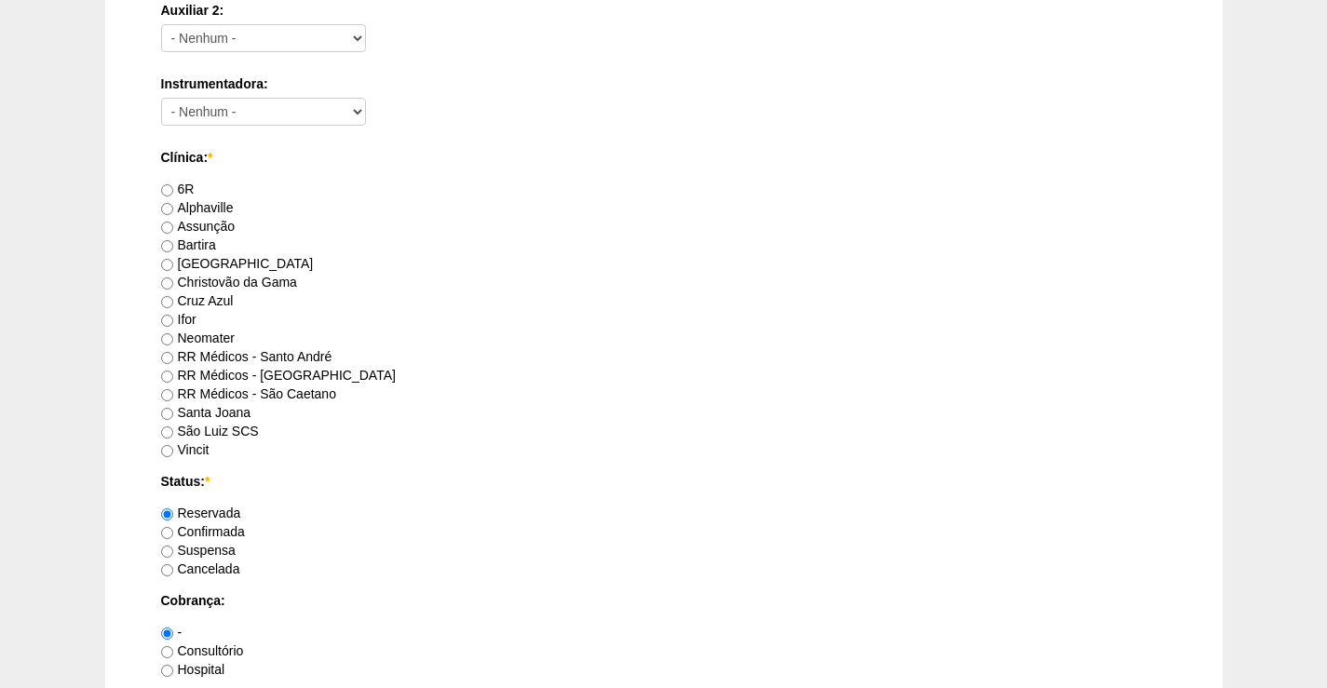
click at [264, 386] on label "RR Médicos - São Caetano" at bounding box center [248, 393] width 175 height 15
click at [173, 389] on input "RR Médicos - São Caetano" at bounding box center [167, 395] width 12 height 12
radio input "true"
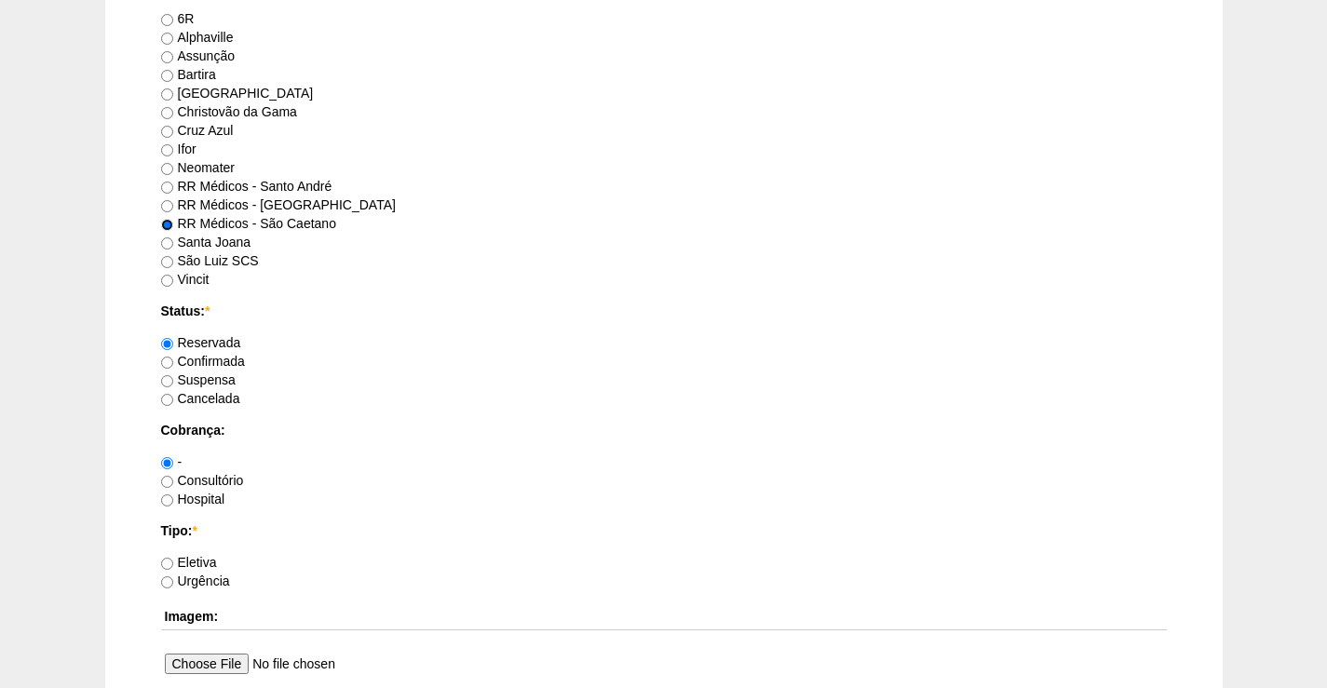
scroll to position [1117, 0]
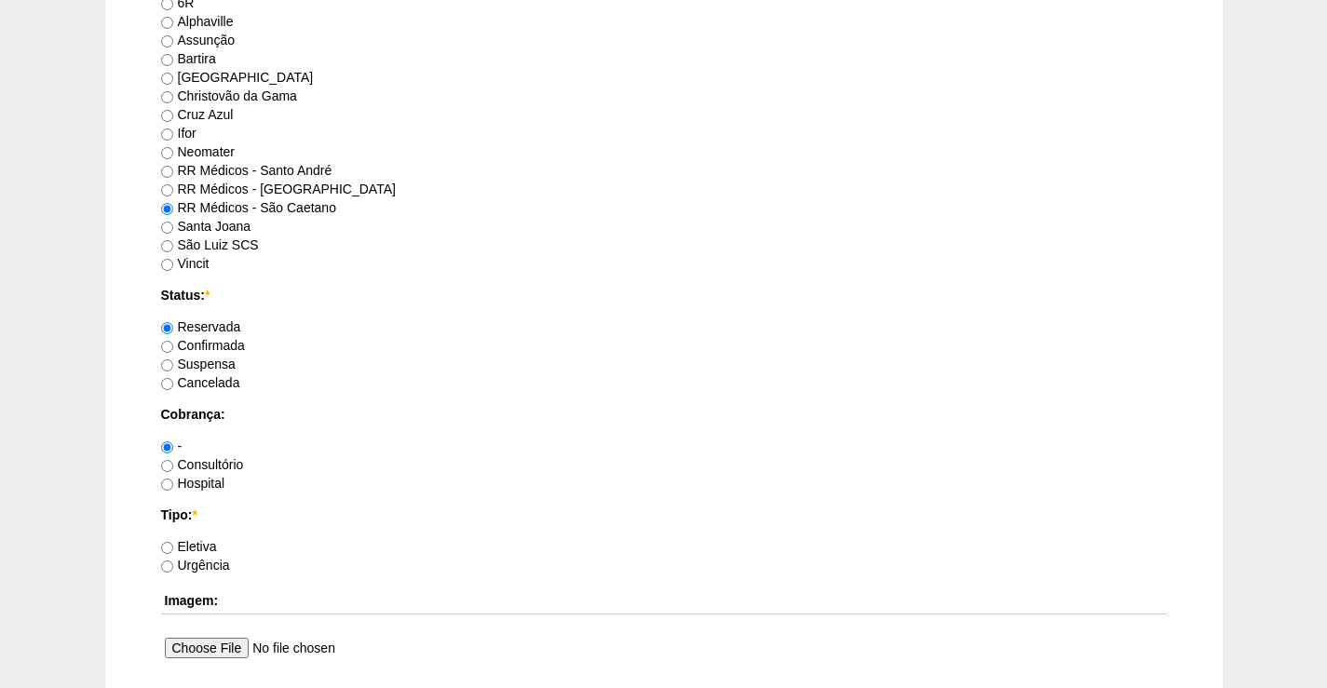
click at [206, 348] on label "Confirmada" at bounding box center [203, 345] width 84 height 15
click at [173, 348] on input "Confirmada" at bounding box center [167, 347] width 12 height 12
radio input "true"
click at [223, 326] on label "Reservada" at bounding box center [201, 326] width 80 height 15
click at [173, 326] on input "Reservada" at bounding box center [167, 328] width 12 height 12
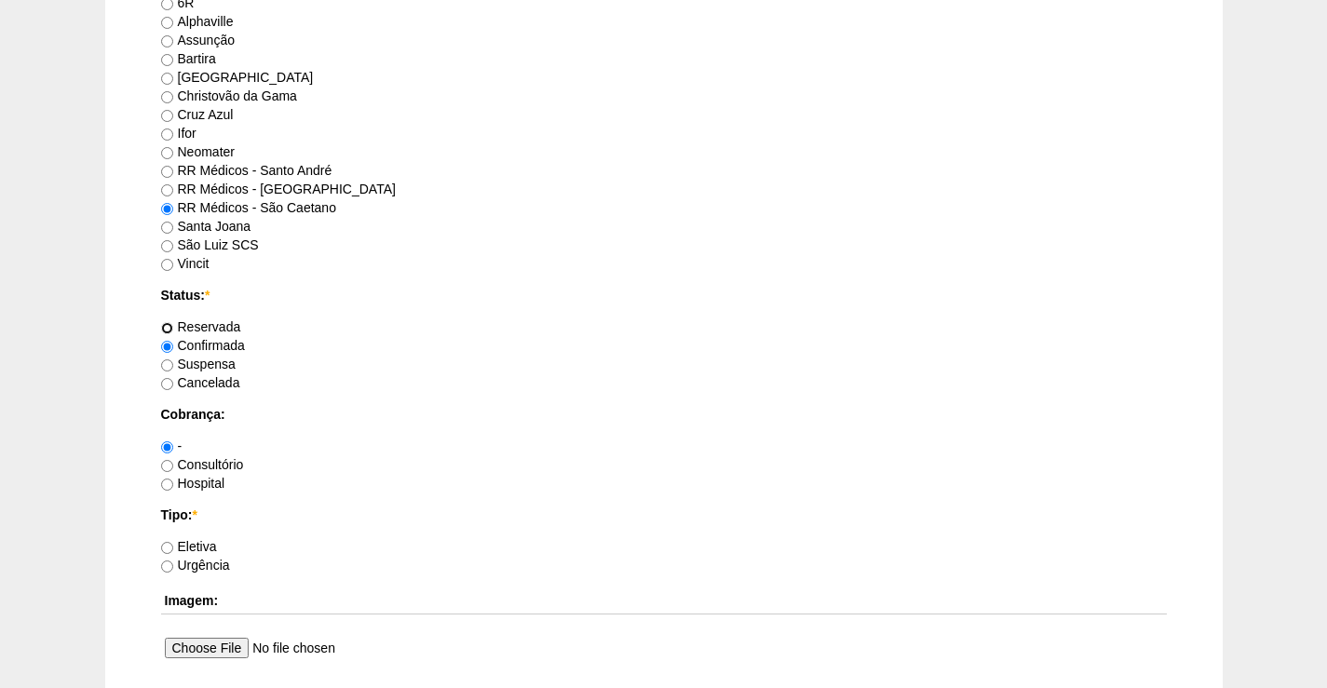
radio input "true"
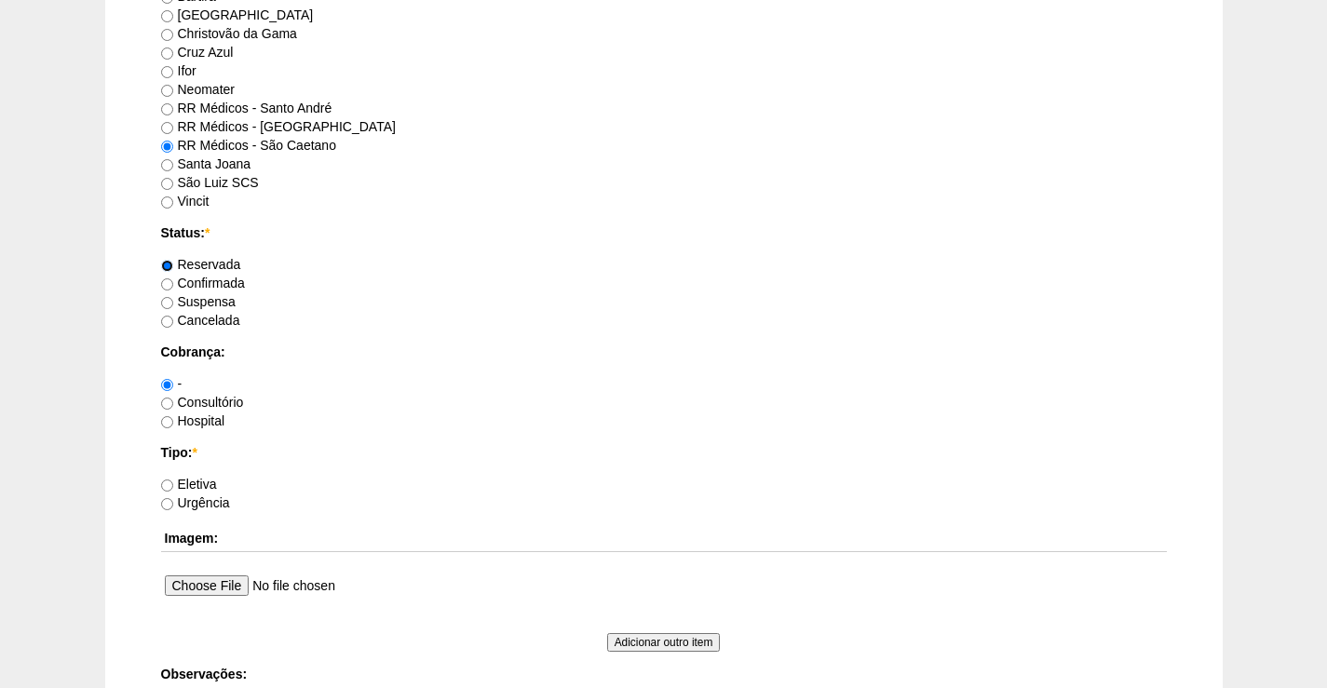
scroll to position [1211, 0]
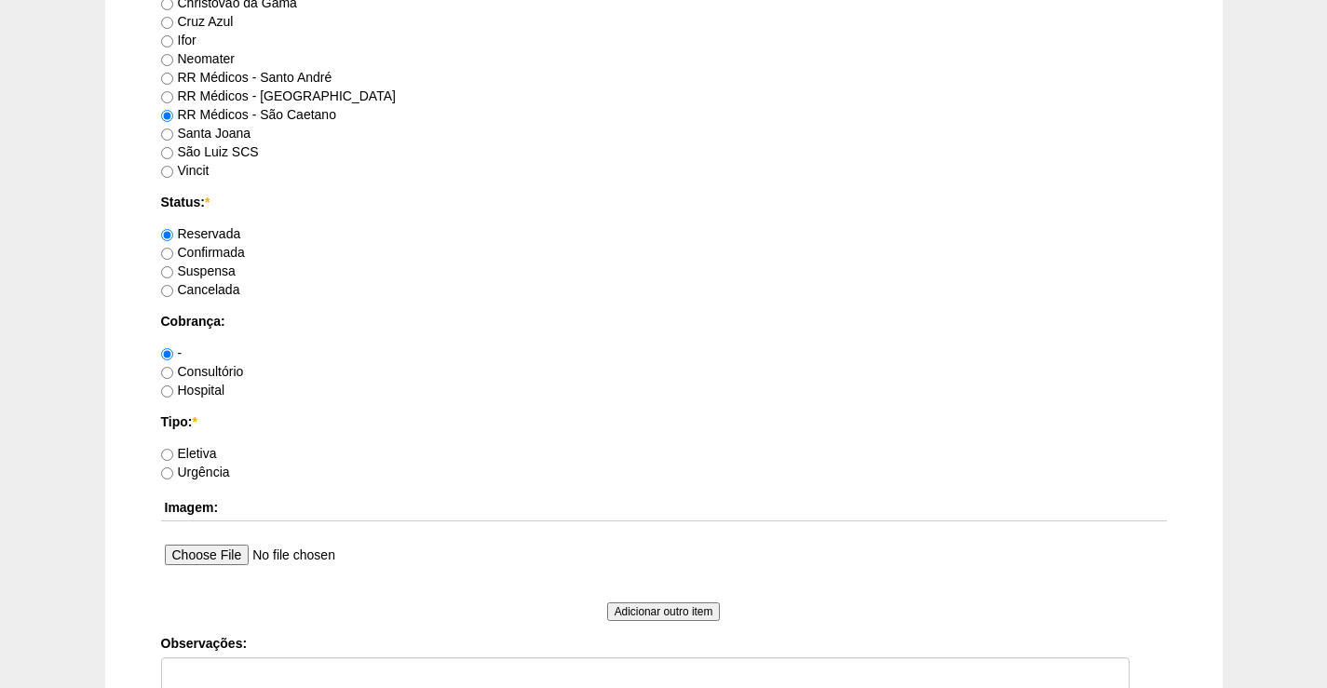
click at [225, 373] on label "Consultório" at bounding box center [202, 371] width 83 height 15
click at [173, 373] on input "Consultório" at bounding box center [167, 373] width 12 height 12
radio input "true"
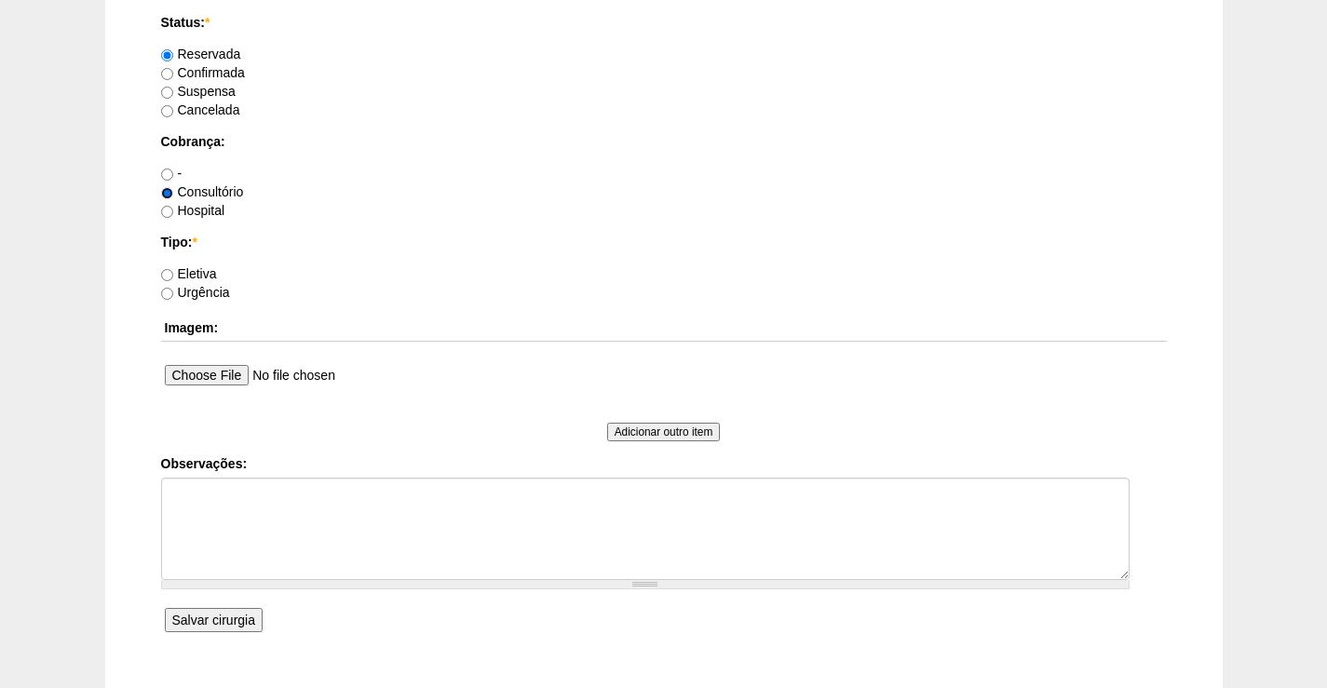
scroll to position [1397, 0]
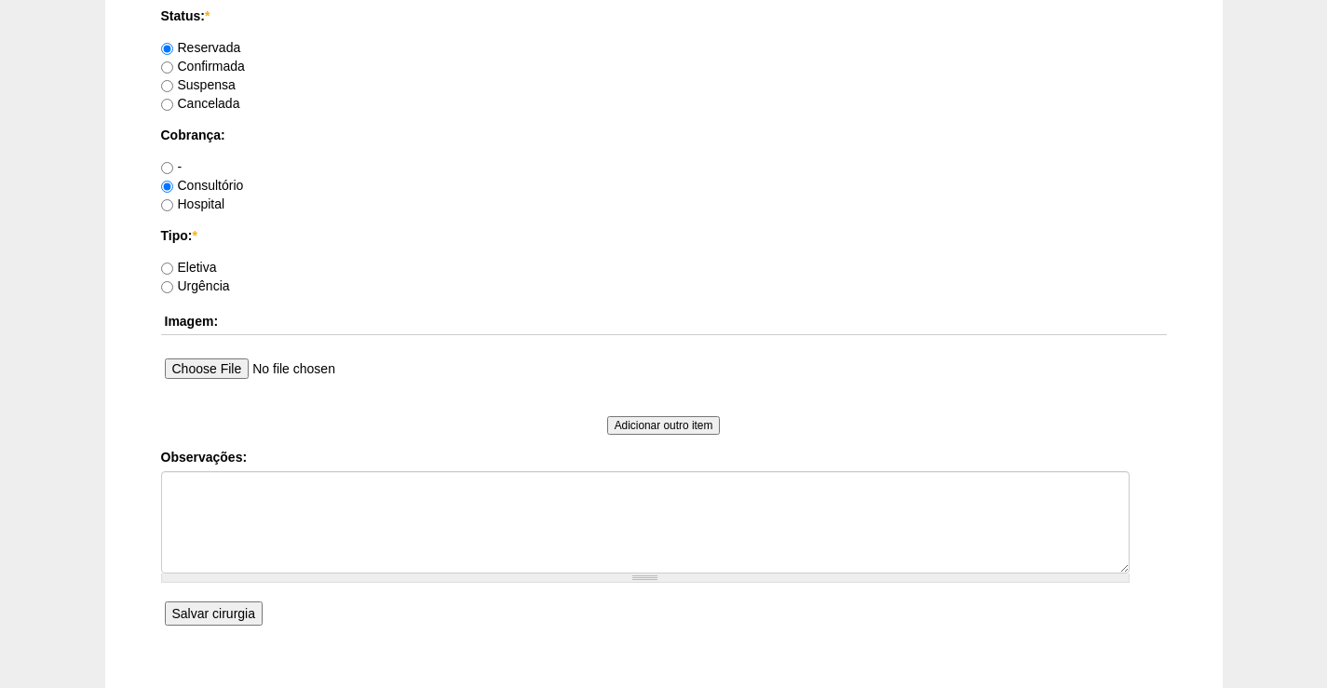
click at [195, 264] on label "Eletiva" at bounding box center [189, 267] width 56 height 15
click at [173, 264] on input "Eletiva" at bounding box center [167, 269] width 12 height 12
radio input "true"
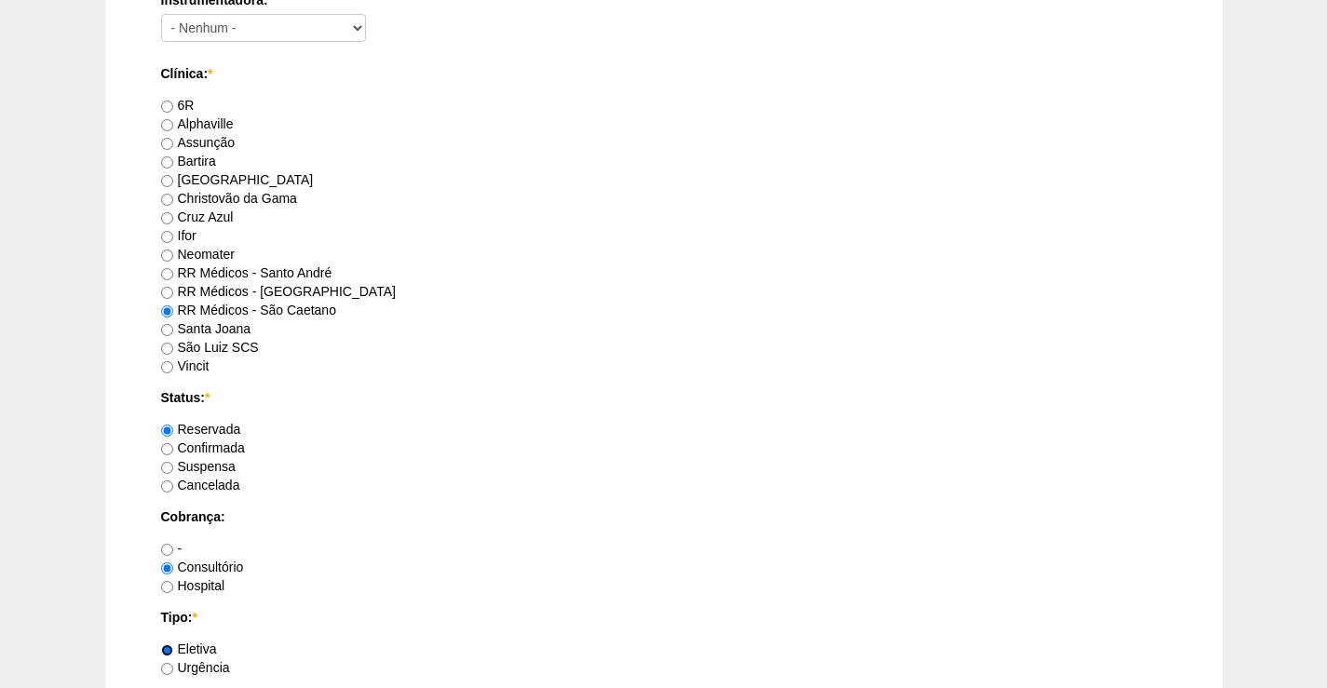
scroll to position [1518, 0]
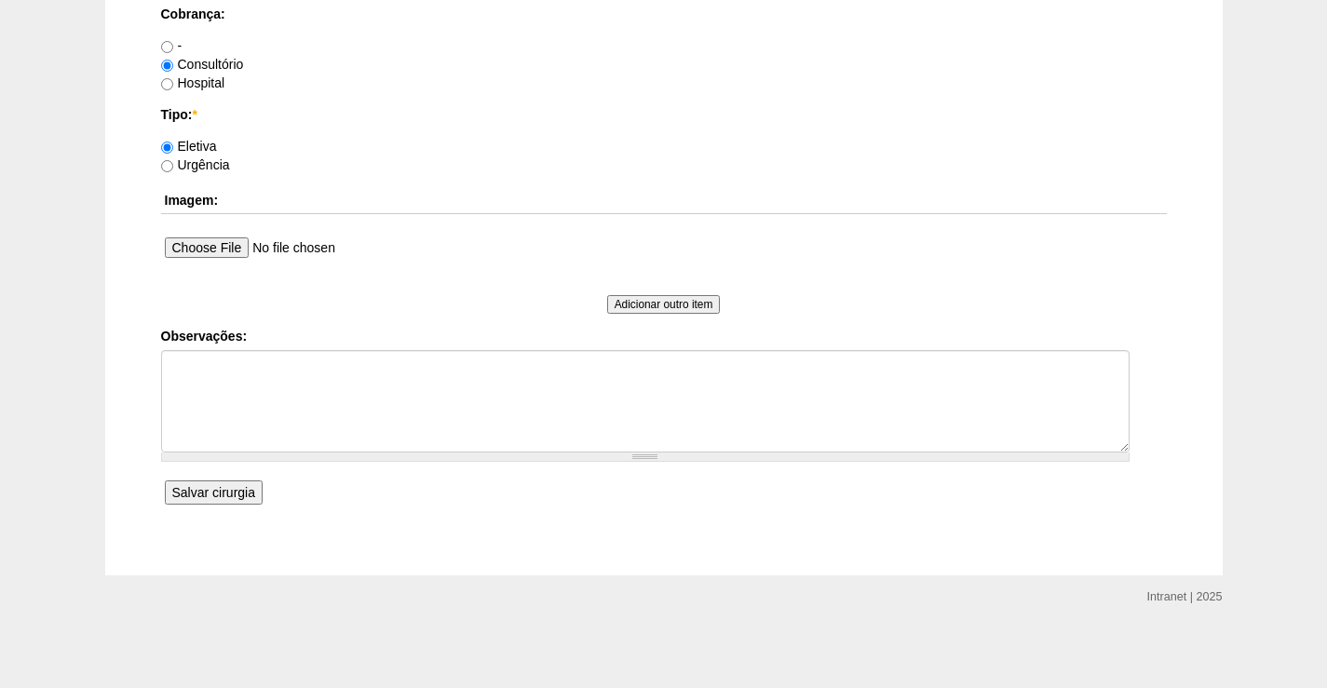
click at [223, 492] on input "Salvar cirurgia" at bounding box center [214, 492] width 98 height 24
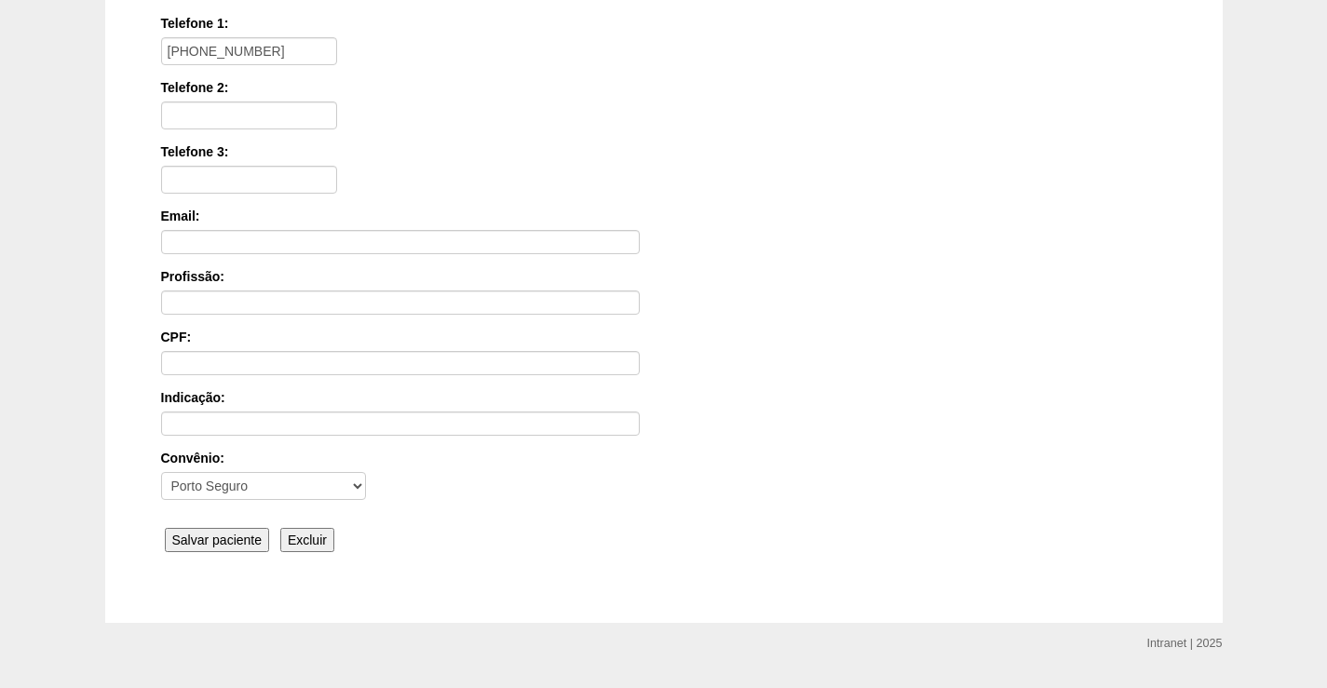
scroll to position [449, 0]
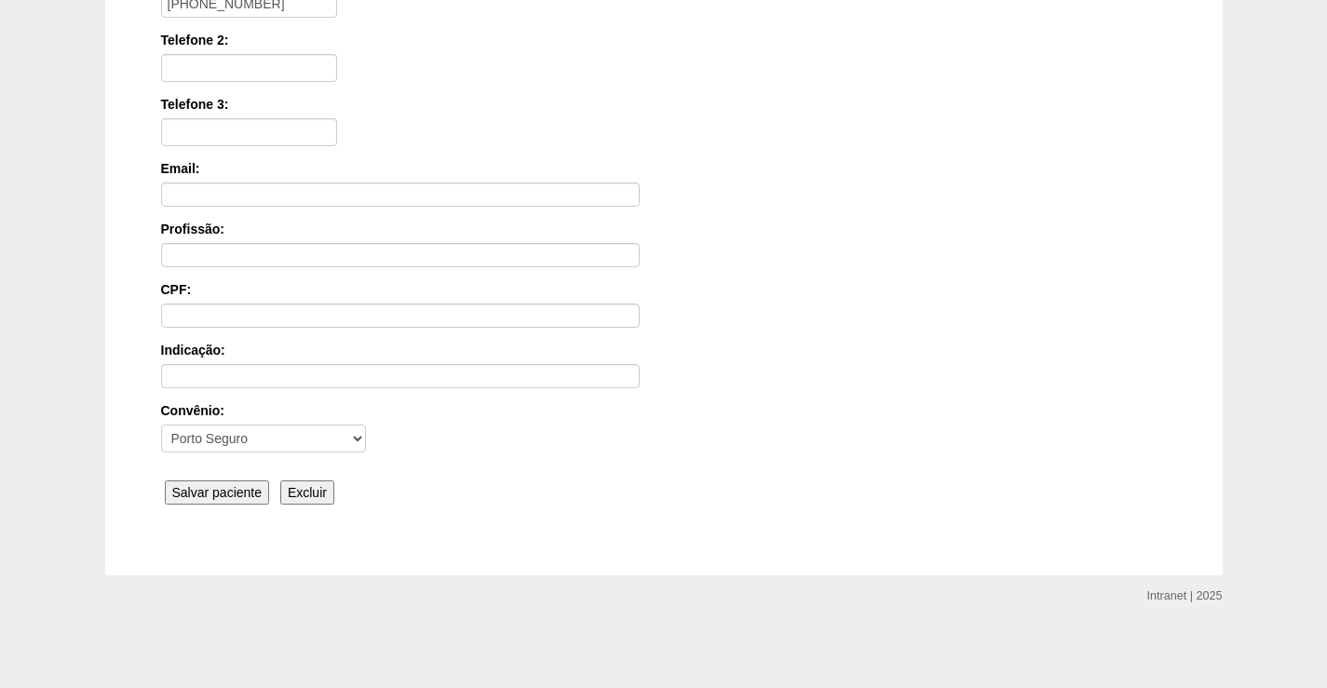
click at [249, 487] on input "Salvar paciente" at bounding box center [217, 492] width 105 height 24
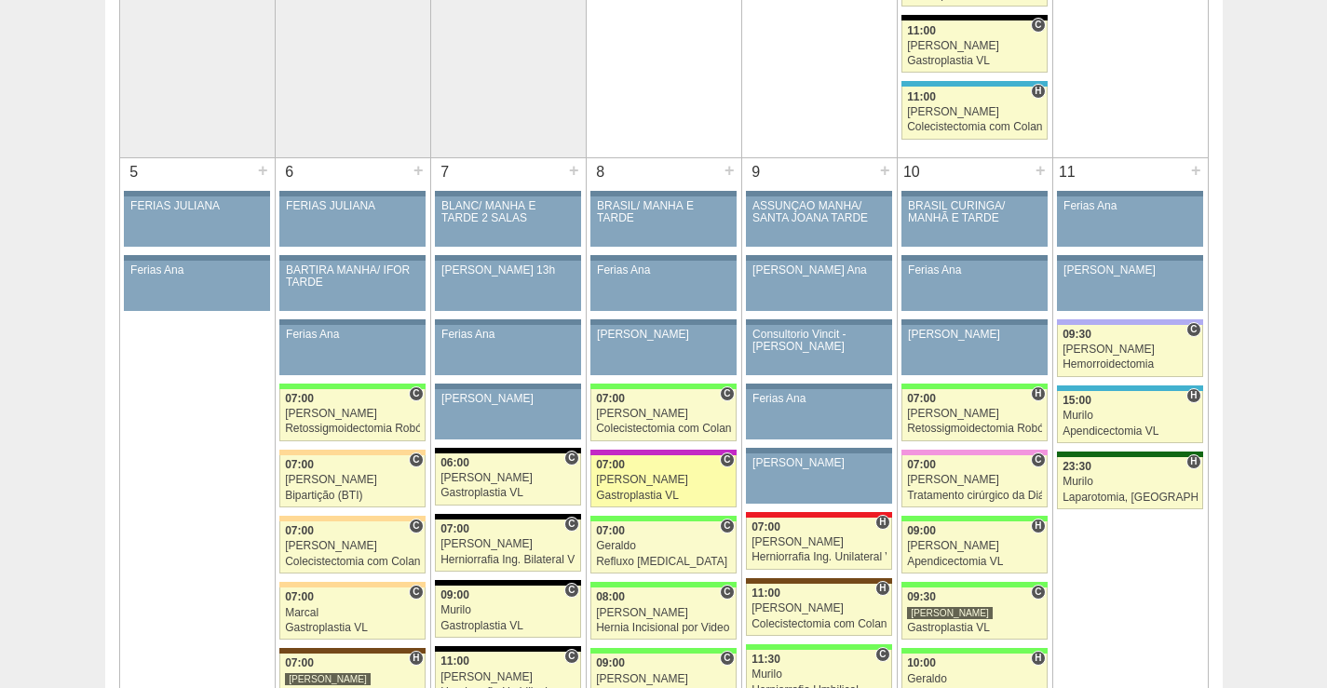
scroll to position [1397, 0]
